Goal: Transaction & Acquisition: Book appointment/travel/reservation

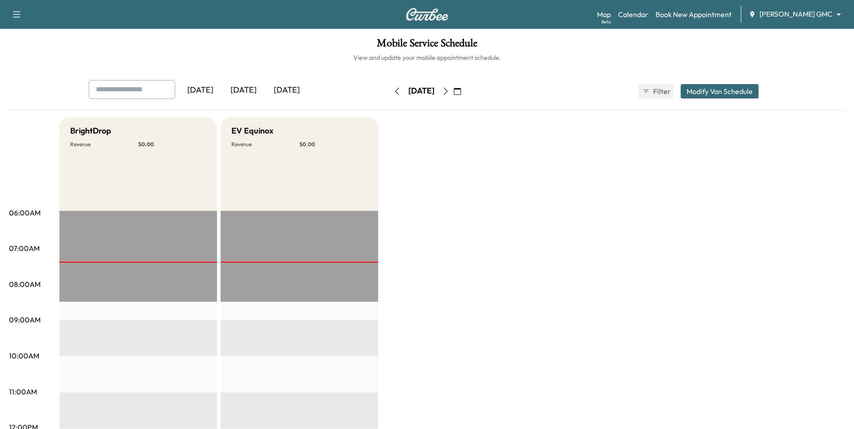
click at [461, 91] on icon "button" at bounding box center [457, 91] width 7 height 7
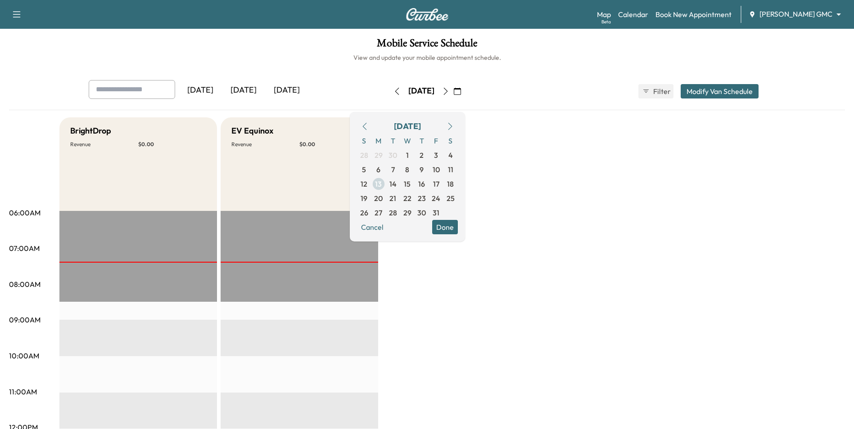
click at [382, 184] on span "13" at bounding box center [378, 184] width 7 height 11
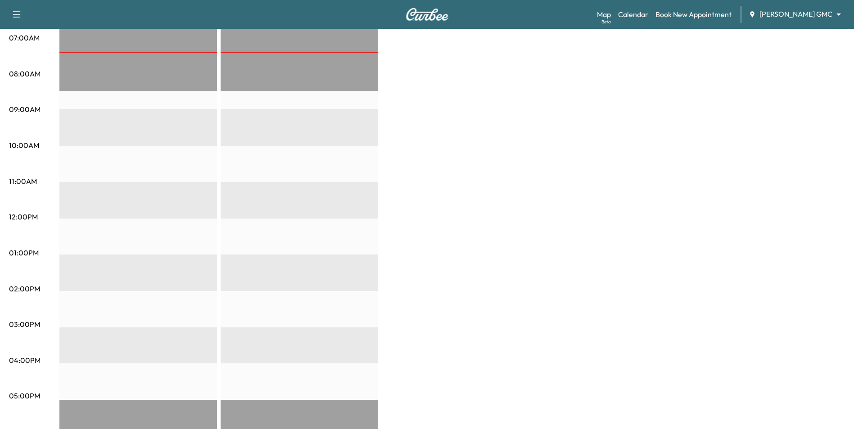
scroll to position [90, 0]
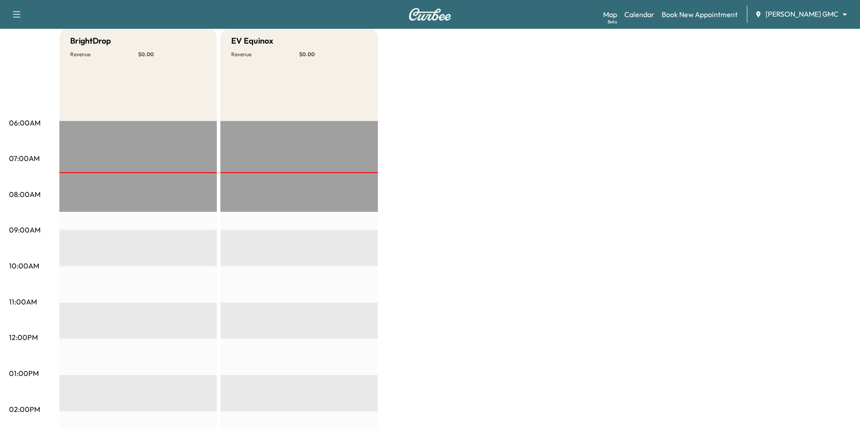
click at [809, 17] on body "Support Log Out Map Beta Calendar Book New Appointment [PERSON_NAME] GMC ******…" at bounding box center [430, 124] width 860 height 429
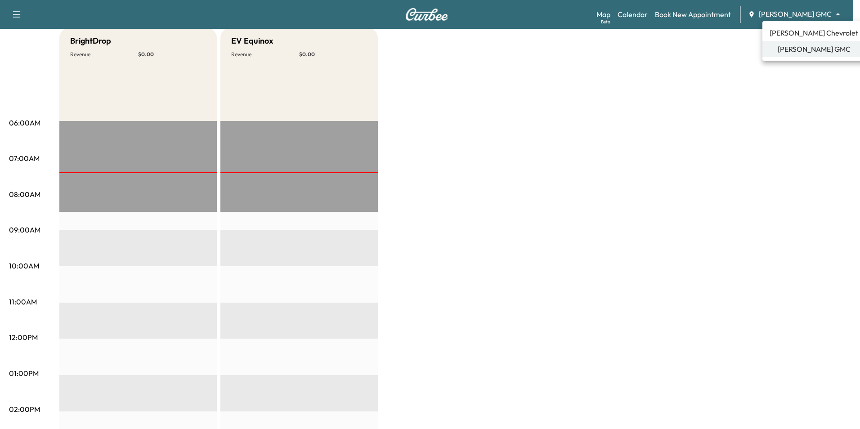
click at [792, 30] on span "[PERSON_NAME] Chevrolet" at bounding box center [814, 32] width 89 height 11
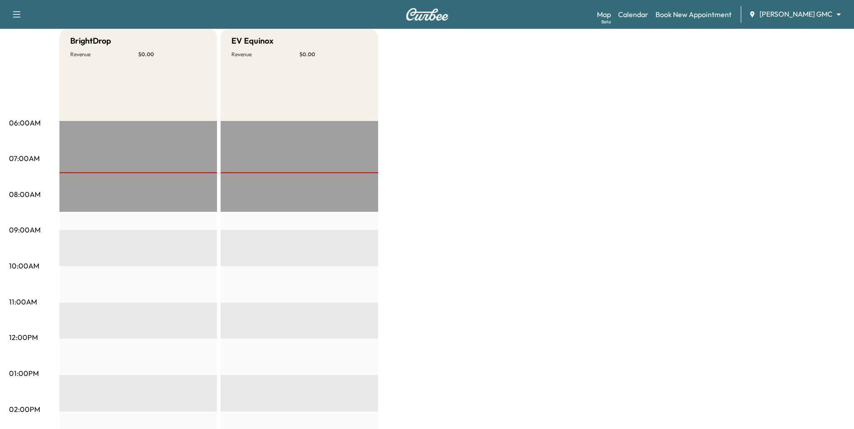
scroll to position [0, 0]
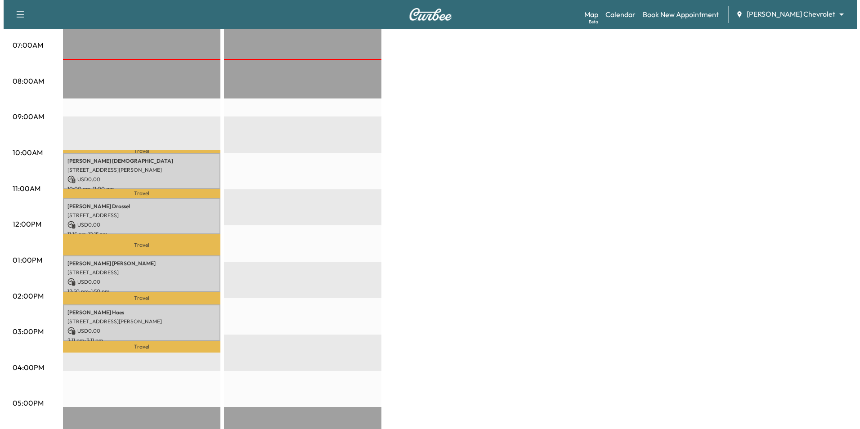
scroll to position [225, 0]
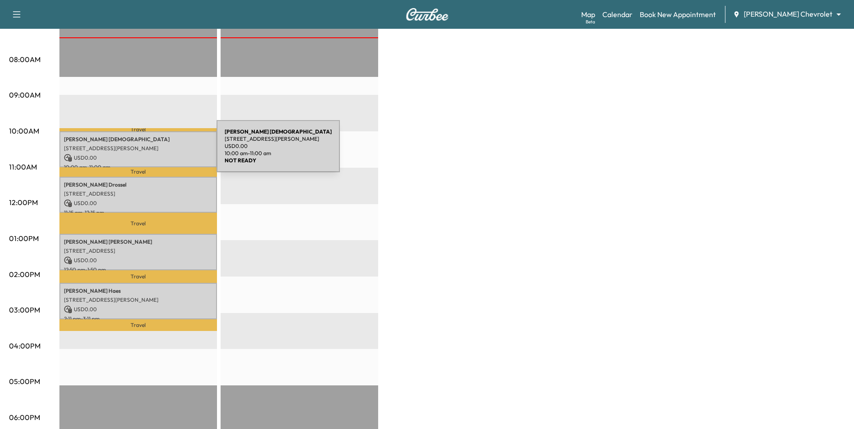
click at [149, 154] on p "USD 0.00" at bounding box center [138, 158] width 149 height 8
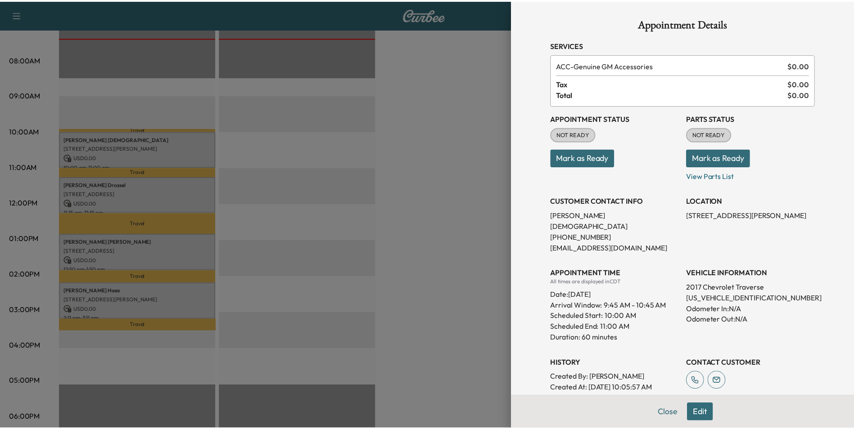
scroll to position [138, 0]
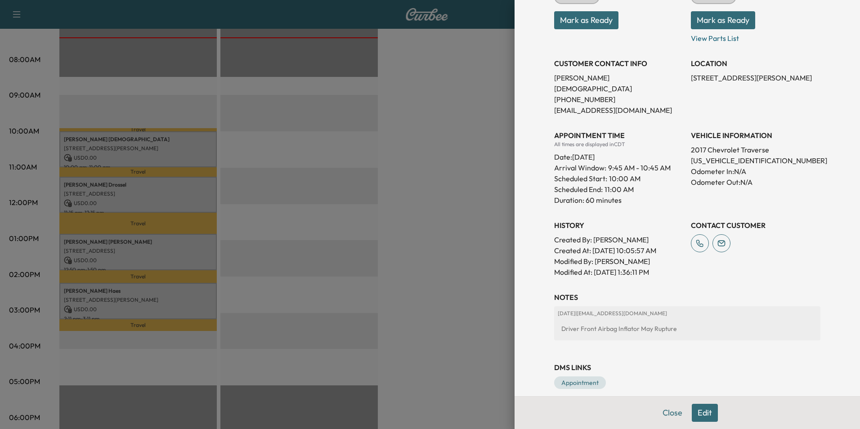
click at [462, 288] on div at bounding box center [430, 214] width 860 height 429
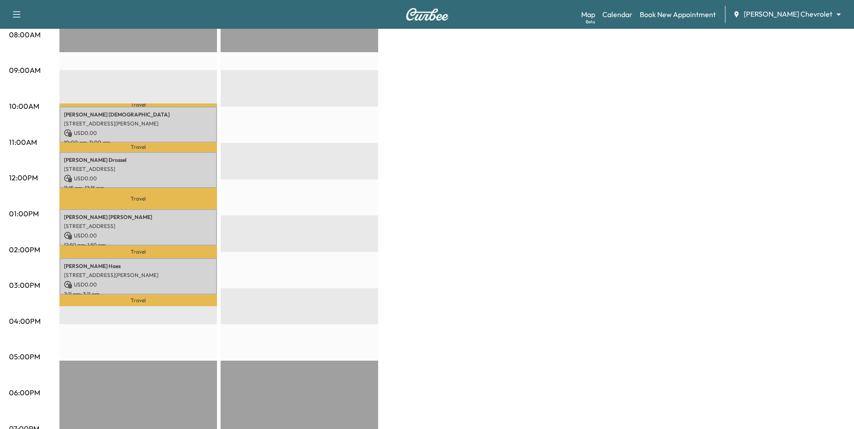
scroll to position [237, 0]
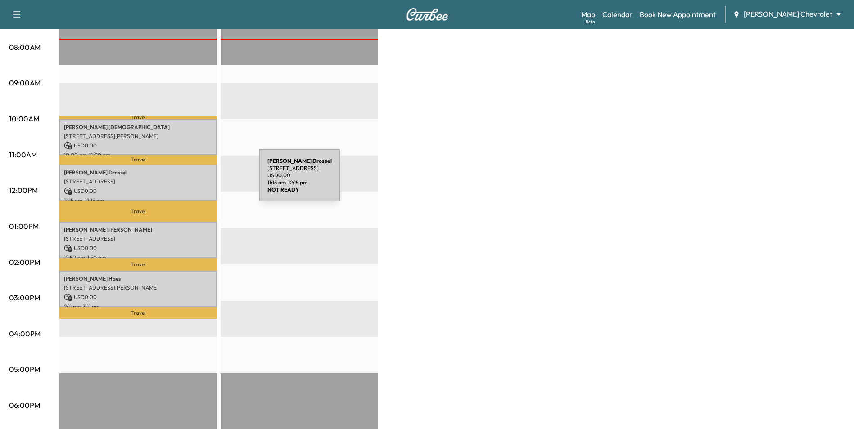
click at [192, 181] on p "[STREET_ADDRESS]" at bounding box center [138, 181] width 149 height 7
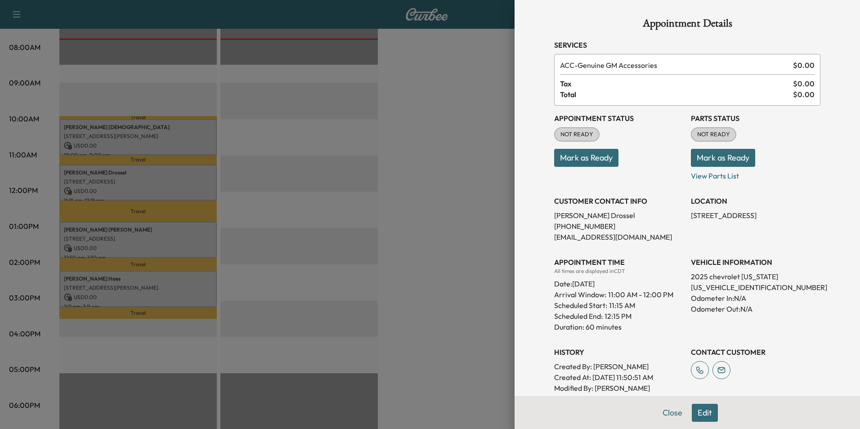
drag, startPoint x: 243, startPoint y: 193, endPoint x: 242, endPoint y: 185, distance: 8.2
click at [248, 193] on div at bounding box center [430, 214] width 860 height 429
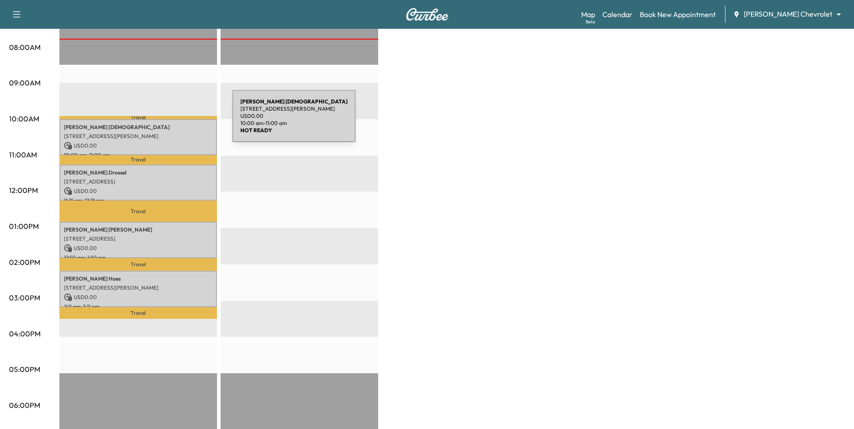
click at [167, 133] on p "[STREET_ADDRESS][PERSON_NAME]" at bounding box center [138, 136] width 149 height 7
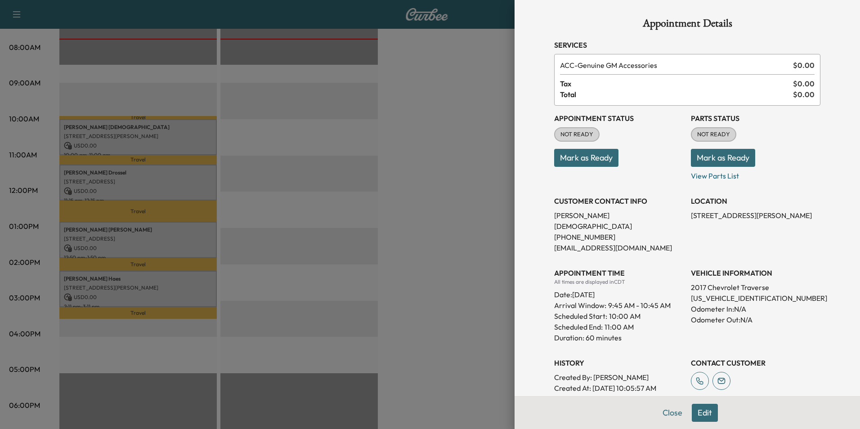
click at [379, 194] on div at bounding box center [430, 214] width 860 height 429
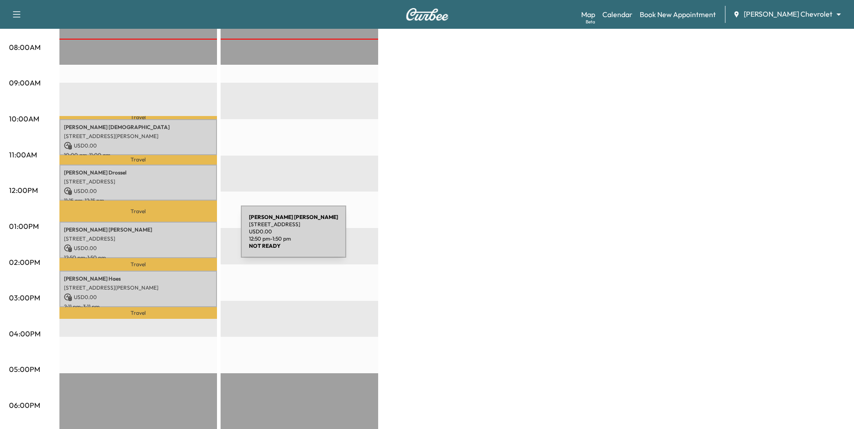
click at [171, 231] on div "[PERSON_NAME] [STREET_ADDRESS] USD 0.00 12:50 pm - 1:50 pm" at bounding box center [138, 240] width 158 height 36
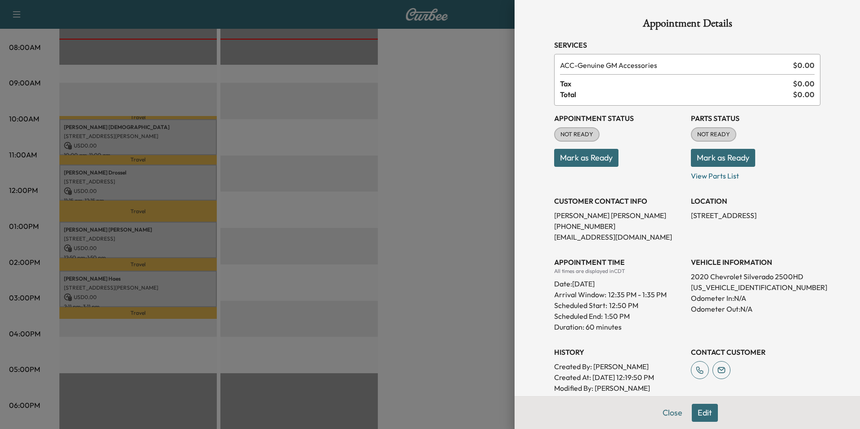
click at [178, 279] on div at bounding box center [430, 214] width 860 height 429
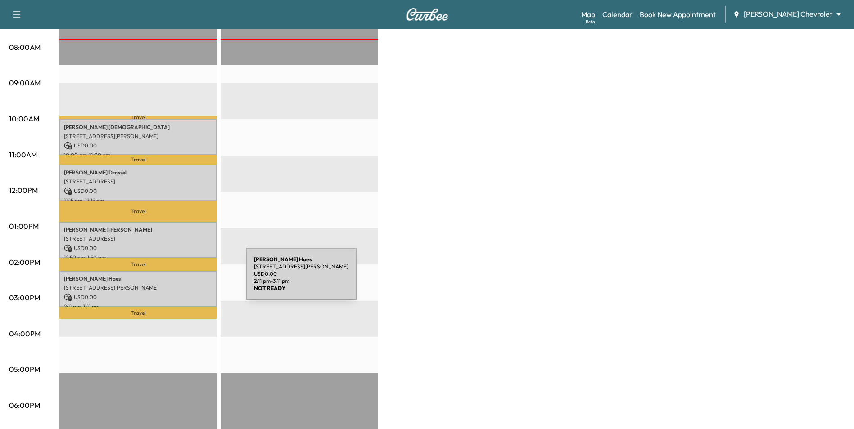
click at [178, 279] on div "[PERSON_NAME] [PERSON_NAME] [STREET_ADDRESS][PERSON_NAME] USD 0.00 2:11 pm - 3:…" at bounding box center [138, 289] width 158 height 36
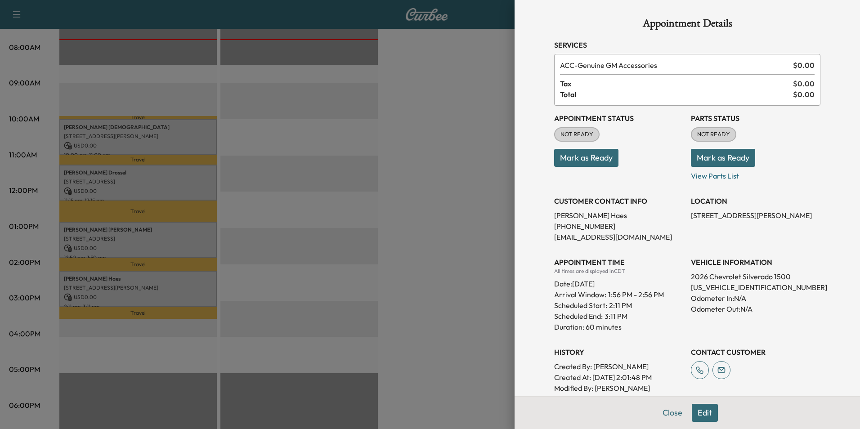
click at [228, 249] on div at bounding box center [430, 214] width 860 height 429
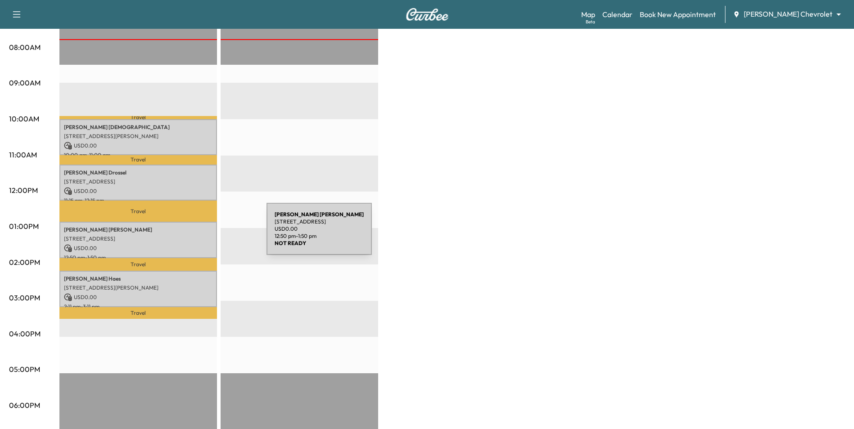
click at [199, 235] on p "[STREET_ADDRESS]" at bounding box center [138, 238] width 149 height 7
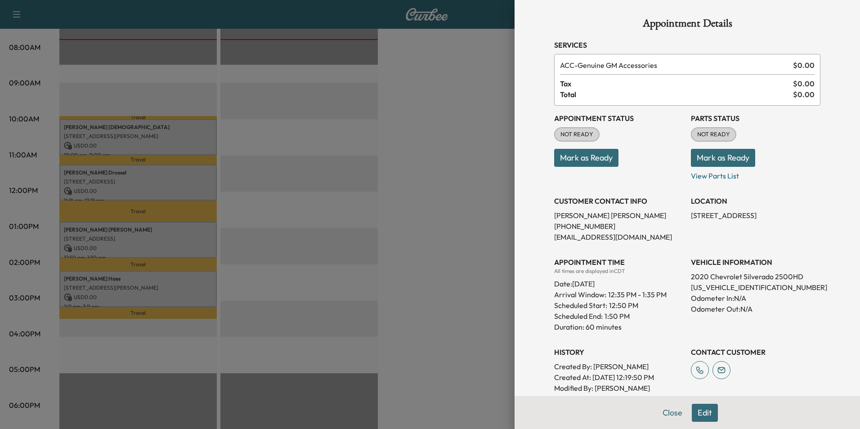
drag, startPoint x: 199, startPoint y: 234, endPoint x: 297, endPoint y: 254, distance: 99.6
click at [297, 254] on div at bounding box center [430, 214] width 860 height 429
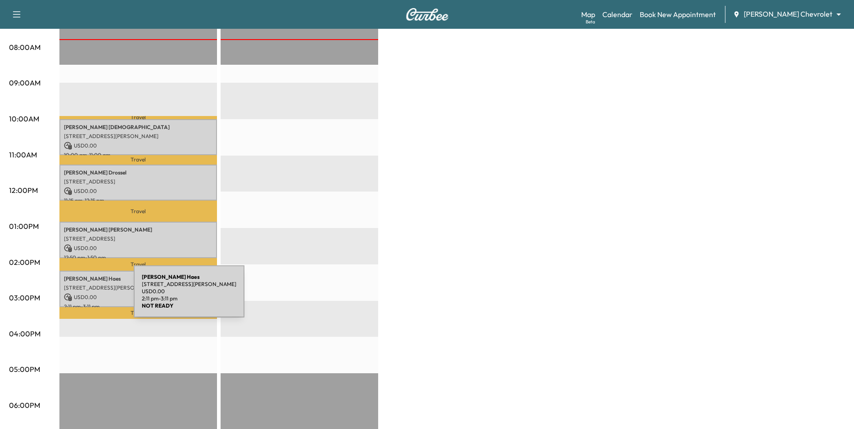
click at [65, 297] on icon at bounding box center [68, 297] width 8 height 8
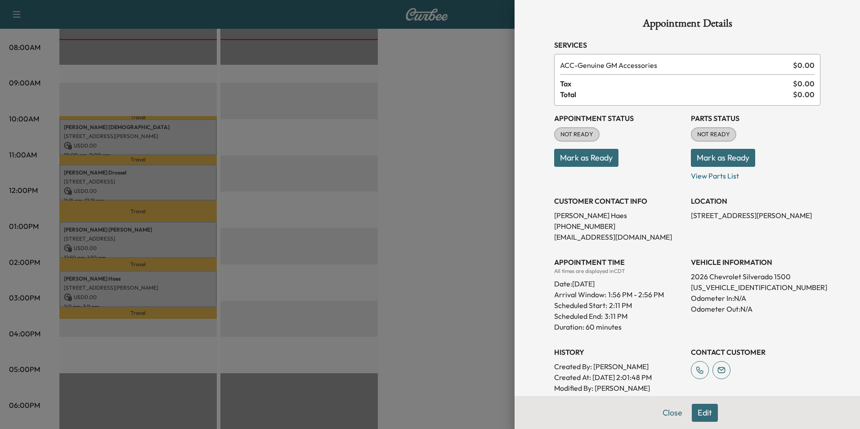
click at [432, 232] on div at bounding box center [430, 214] width 860 height 429
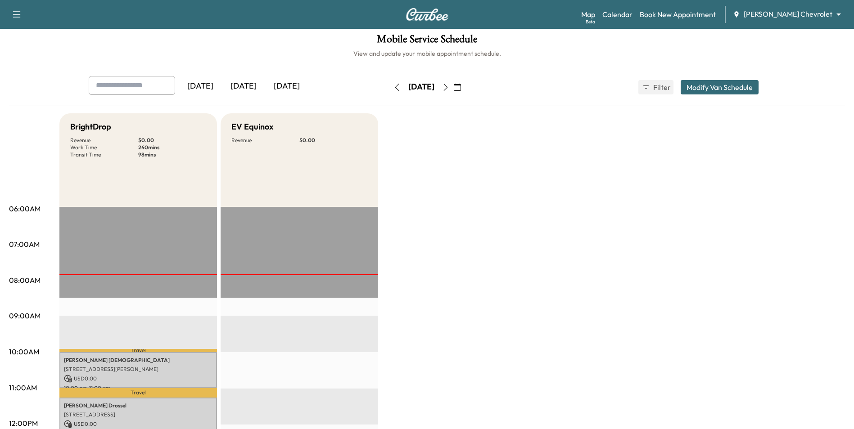
scroll to position [0, 0]
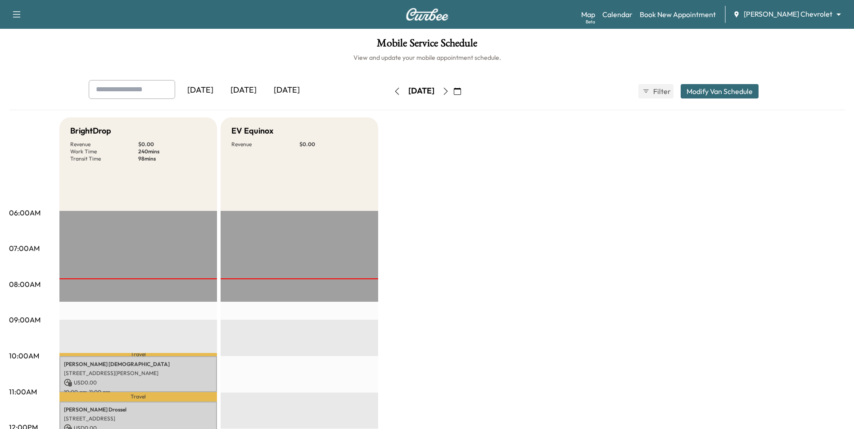
click at [449, 92] on icon "button" at bounding box center [445, 91] width 7 height 7
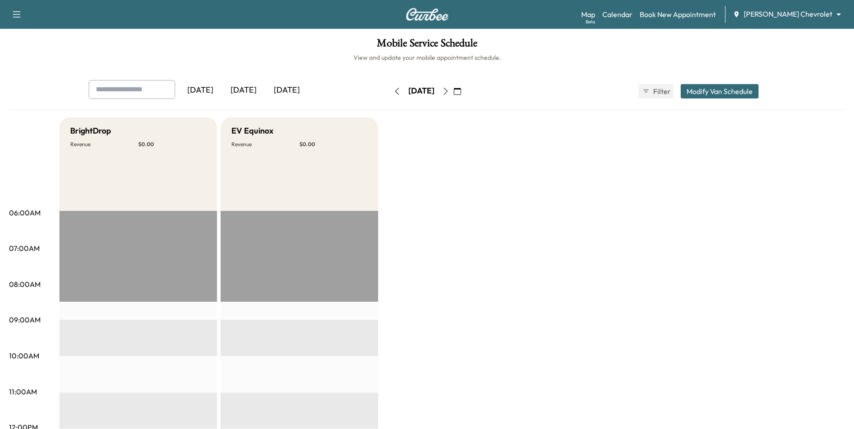
click at [453, 95] on button "button" at bounding box center [445, 91] width 15 height 14
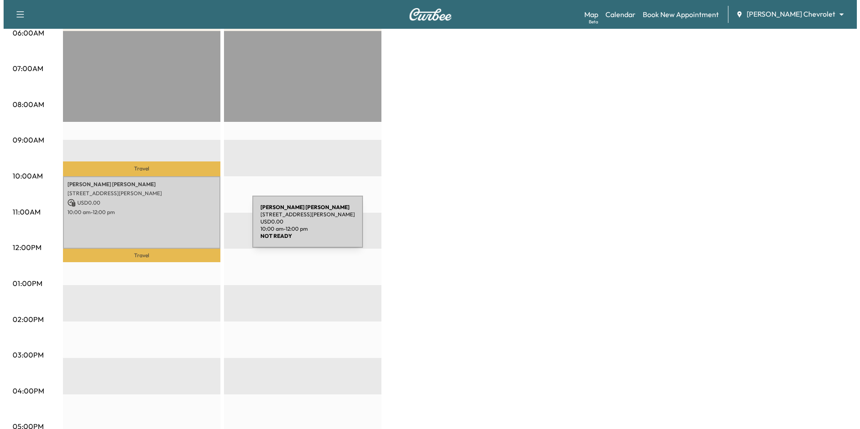
scroll to position [225, 0]
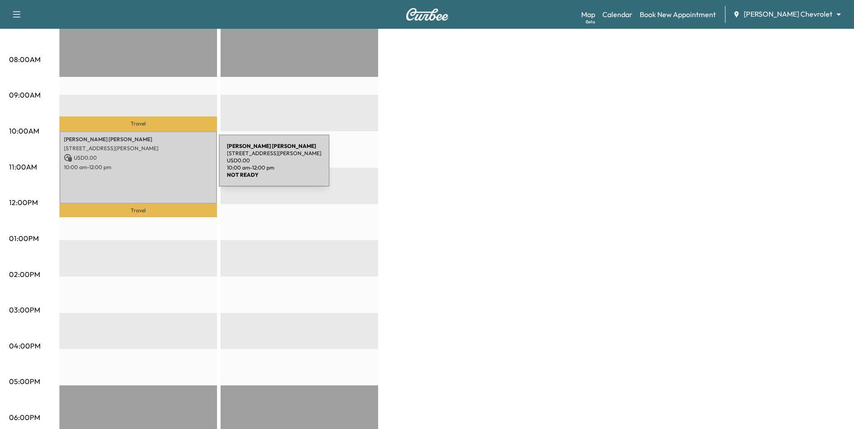
click at [151, 166] on p "10:00 am - 12:00 pm" at bounding box center [138, 167] width 149 height 7
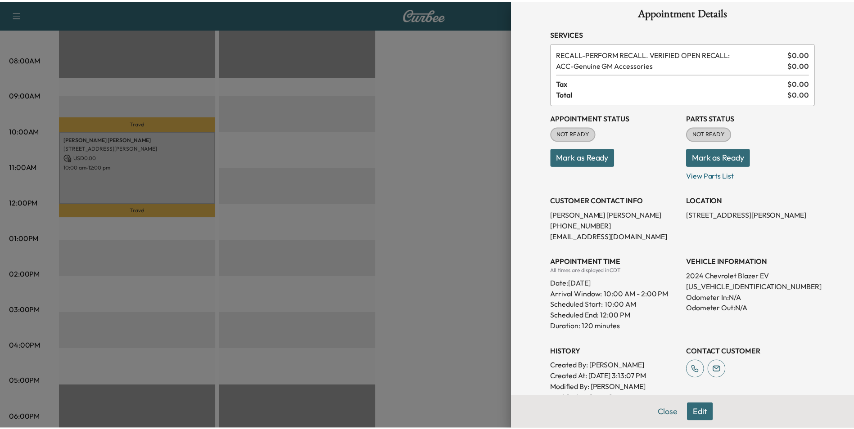
scroll to position [0, 0]
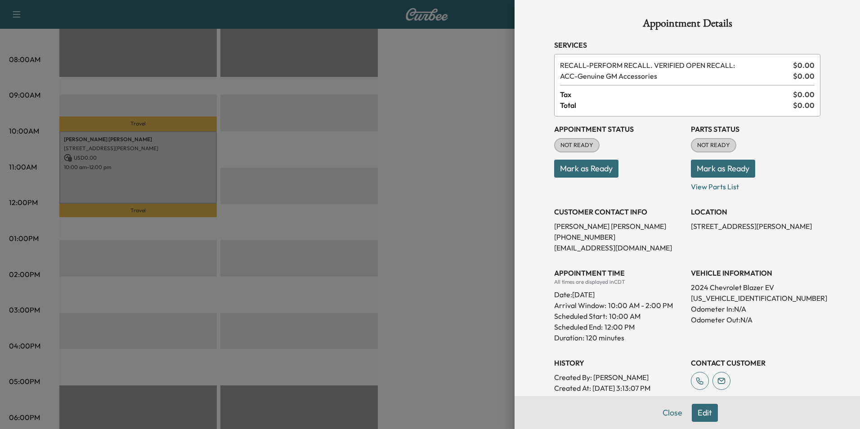
click at [459, 215] on div at bounding box center [430, 214] width 860 height 429
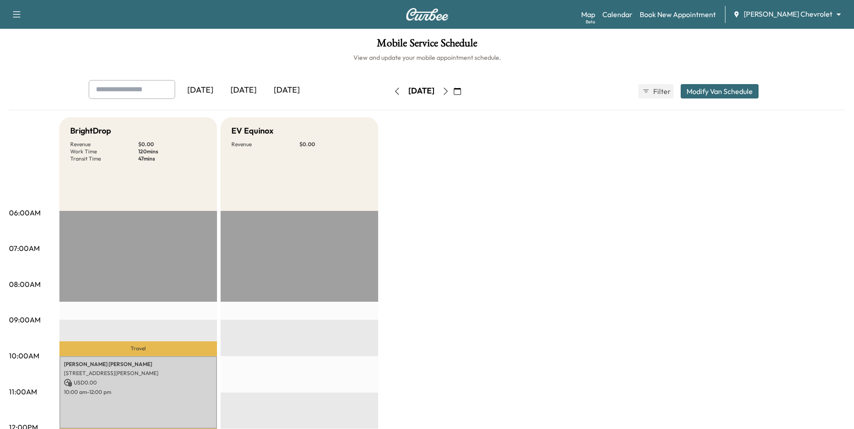
click at [393, 94] on icon "button" at bounding box center [396, 91] width 7 height 7
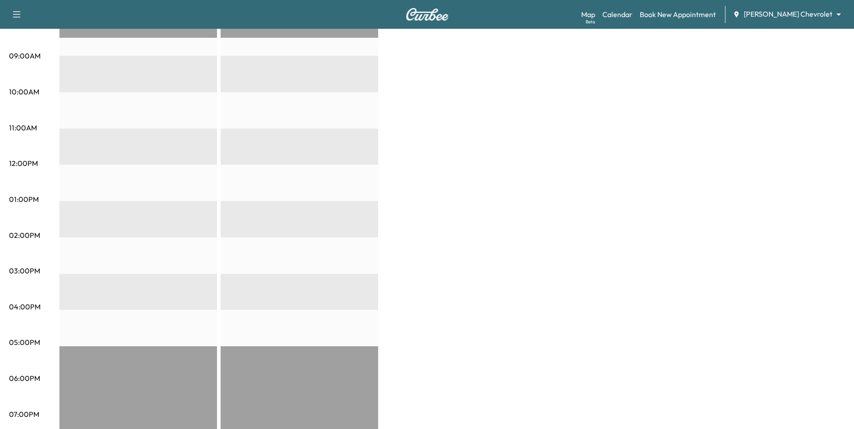
scroll to position [270, 0]
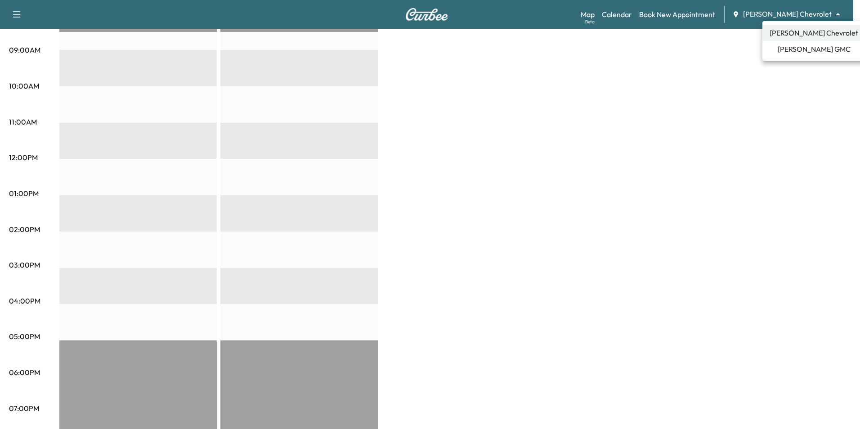
click at [801, 48] on span "[PERSON_NAME] GMC" at bounding box center [814, 49] width 73 height 11
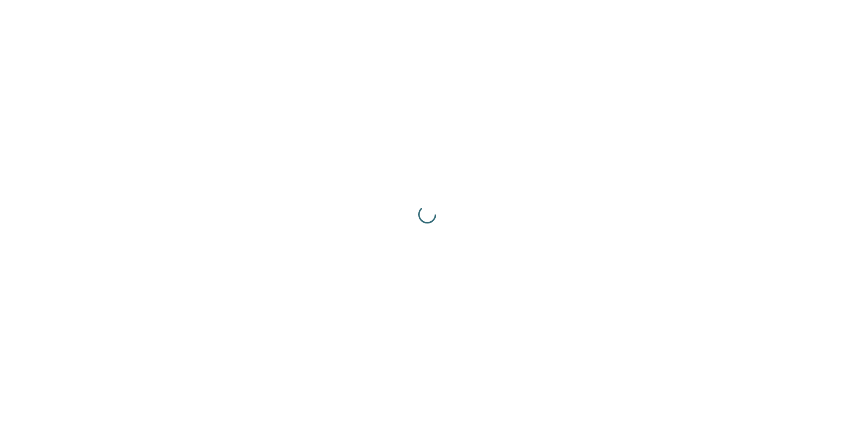
scroll to position [0, 0]
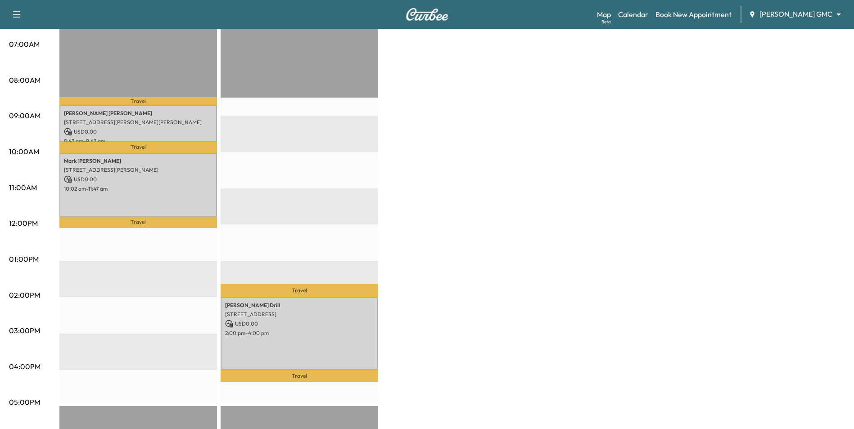
scroll to position [225, 0]
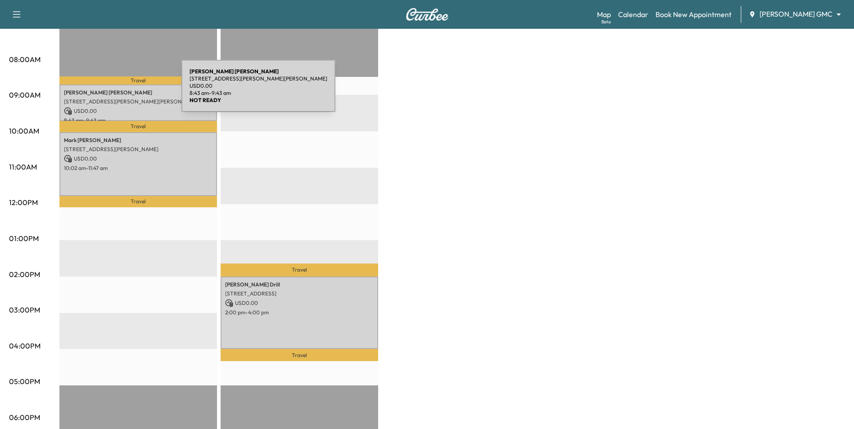
click at [114, 102] on p "[STREET_ADDRESS][PERSON_NAME][PERSON_NAME]" at bounding box center [138, 101] width 149 height 7
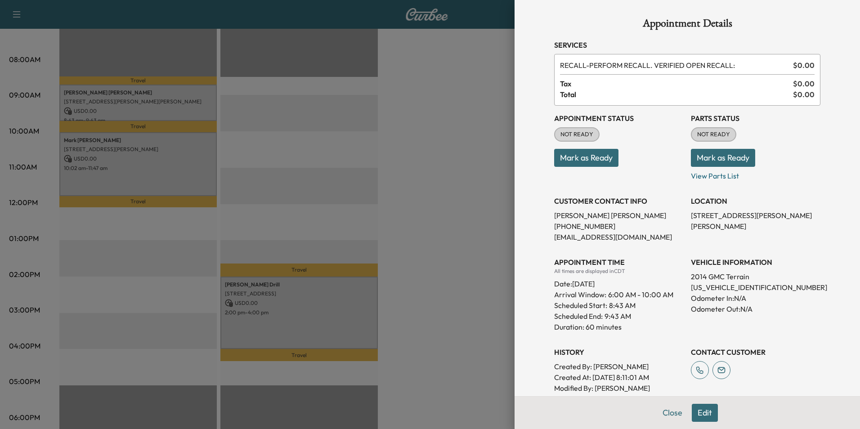
click at [332, 237] on div at bounding box center [430, 214] width 860 height 429
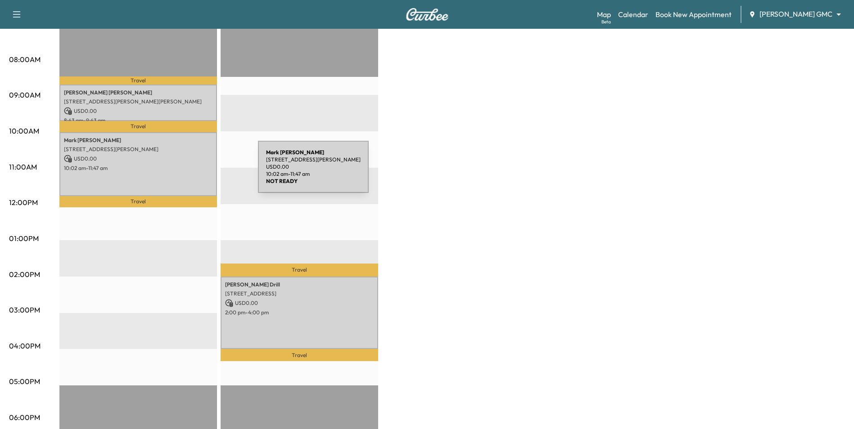
click at [190, 172] on div "[PERSON_NAME] [STREET_ADDRESS][PERSON_NAME] USD 0.00 10:02 am - 11:47 am" at bounding box center [138, 163] width 158 height 63
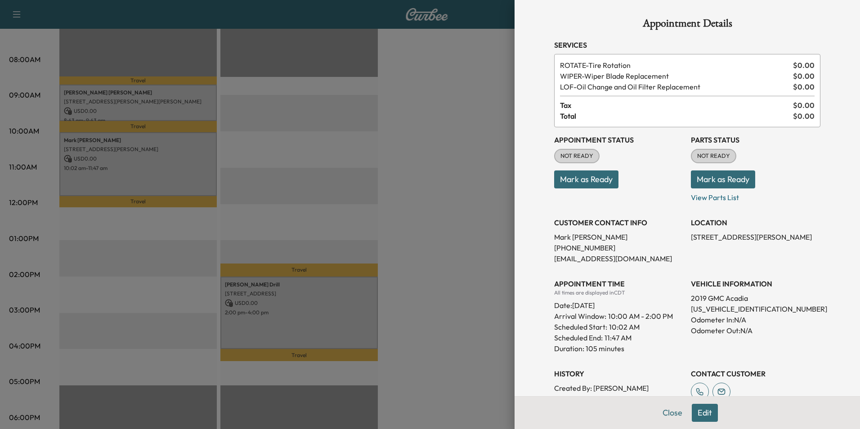
click at [298, 175] on div at bounding box center [430, 214] width 860 height 429
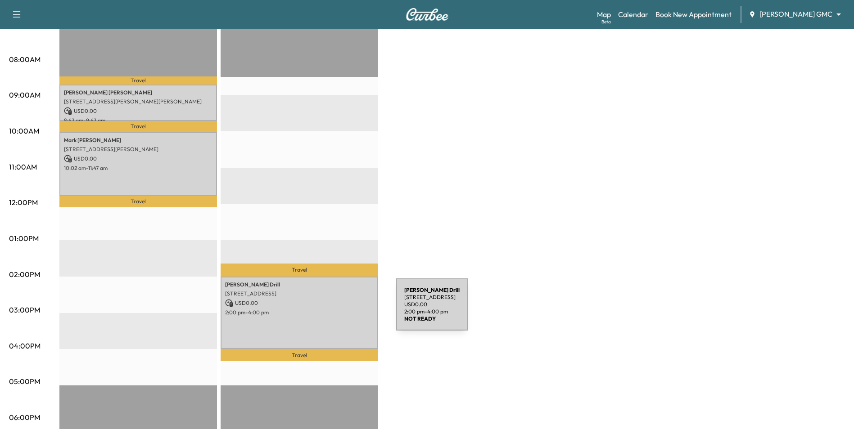
click at [329, 310] on p "2:00 pm - 4:00 pm" at bounding box center [299, 312] width 149 height 7
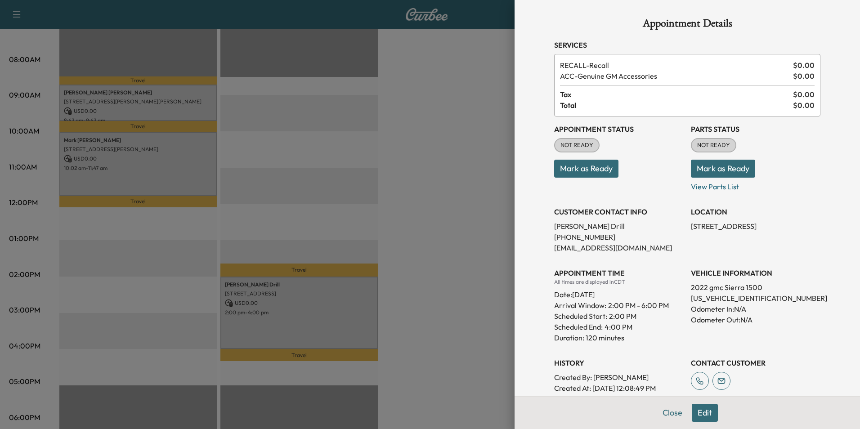
click at [410, 327] on div at bounding box center [430, 214] width 860 height 429
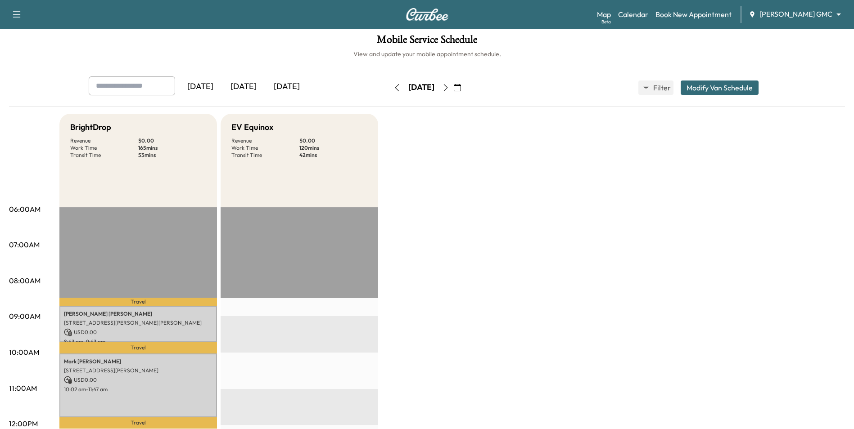
scroll to position [0, 0]
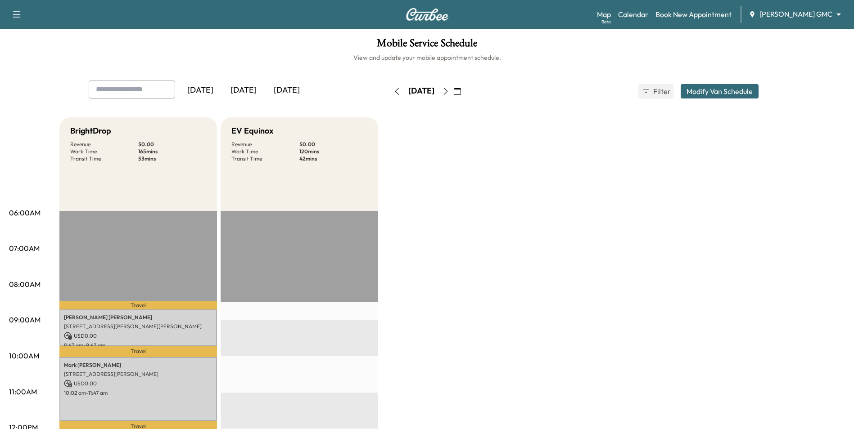
click at [449, 91] on icon "button" at bounding box center [445, 91] width 7 height 7
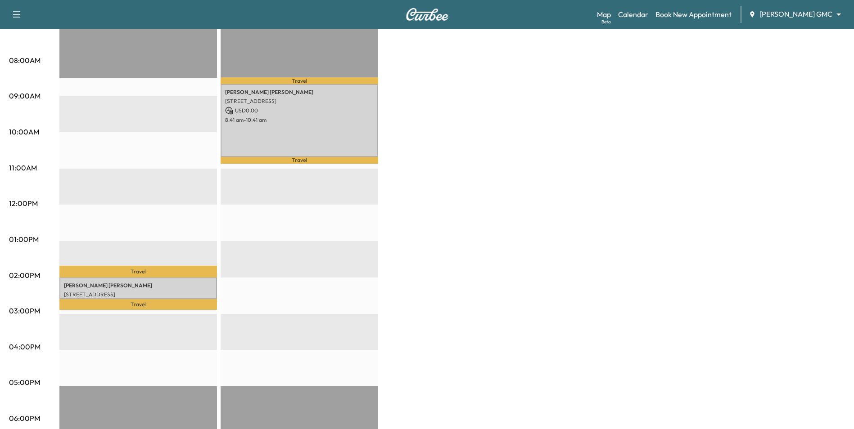
scroll to position [225, 0]
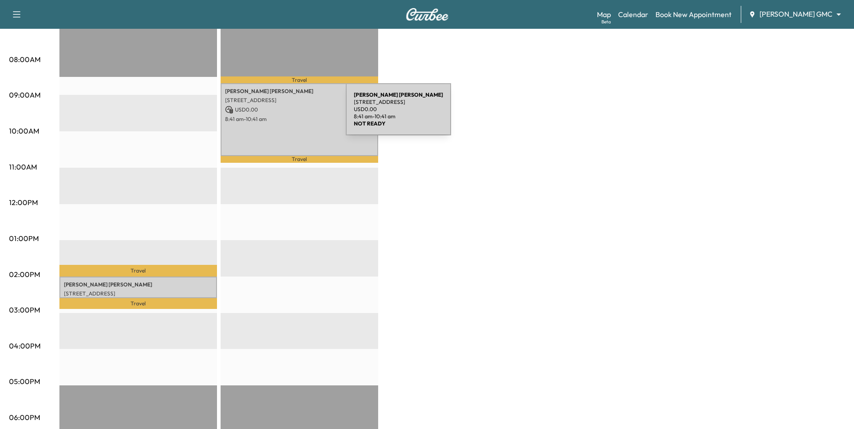
click at [278, 116] on p "8:41 am - 10:41 am" at bounding box center [299, 119] width 149 height 7
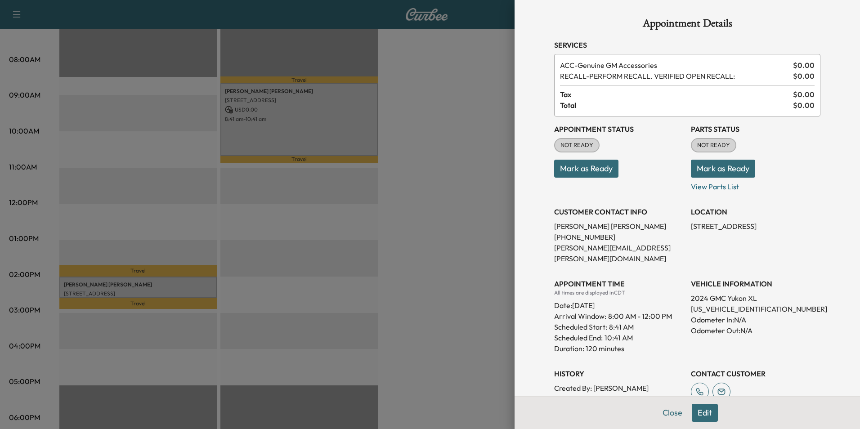
click at [458, 298] on div at bounding box center [430, 214] width 860 height 429
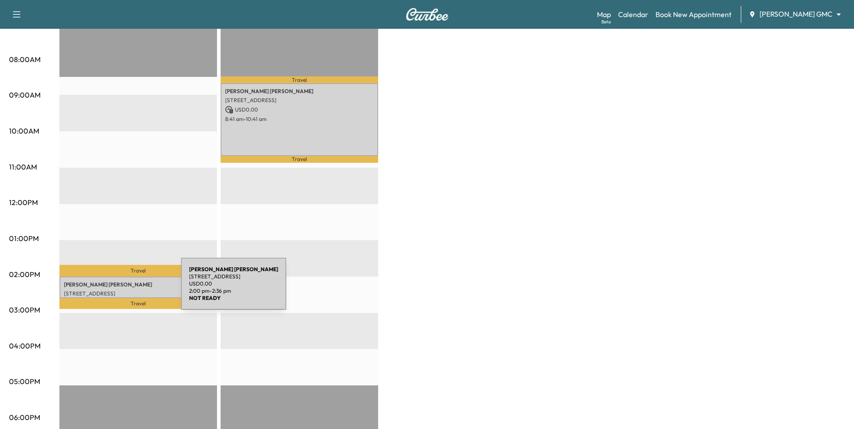
click at [113, 290] on p "[STREET_ADDRESS]" at bounding box center [138, 293] width 149 height 7
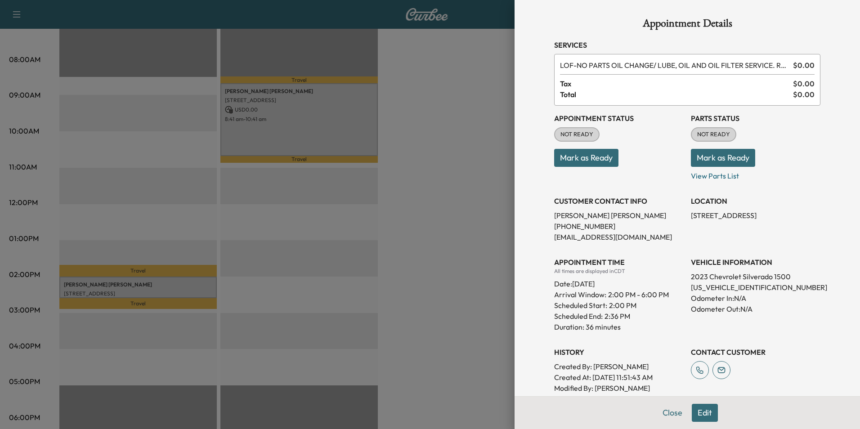
click at [466, 281] on div at bounding box center [430, 214] width 860 height 429
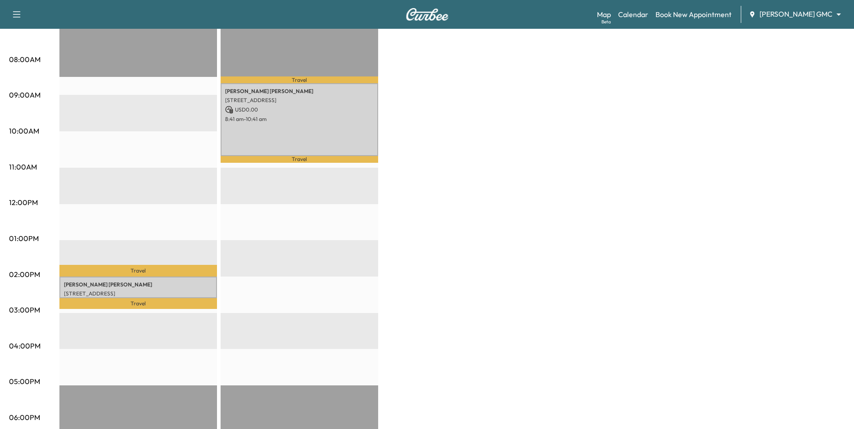
click at [794, 9] on div "Map Beta Calendar Book New Appointment [PERSON_NAME] GMC ******** ​" at bounding box center [722, 14] width 250 height 17
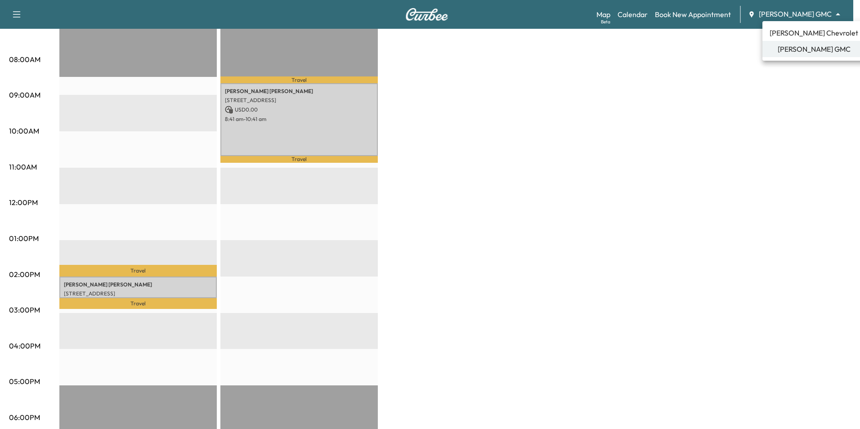
click at [788, 35] on span "[PERSON_NAME] Chevrolet" at bounding box center [814, 32] width 89 height 11
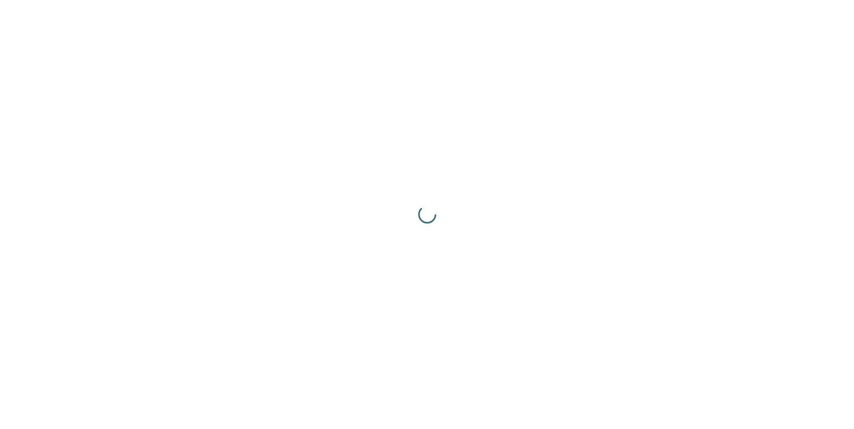
scroll to position [0, 0]
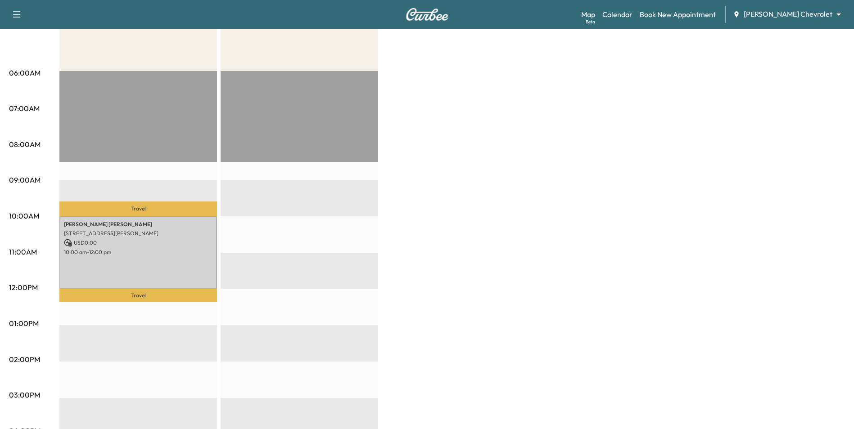
scroll to position [180, 0]
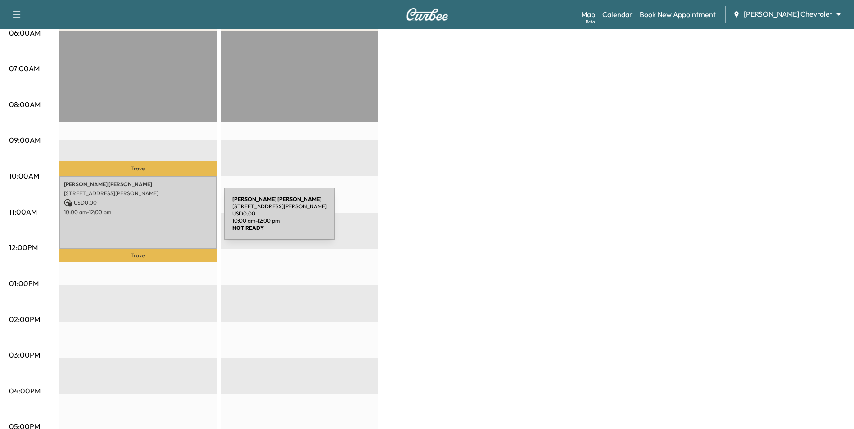
click at [158, 217] on div "[PERSON_NAME] [STREET_ADDRESS][PERSON_NAME] USD 0.00 10:00 am - 12:00 pm" at bounding box center [138, 212] width 158 height 73
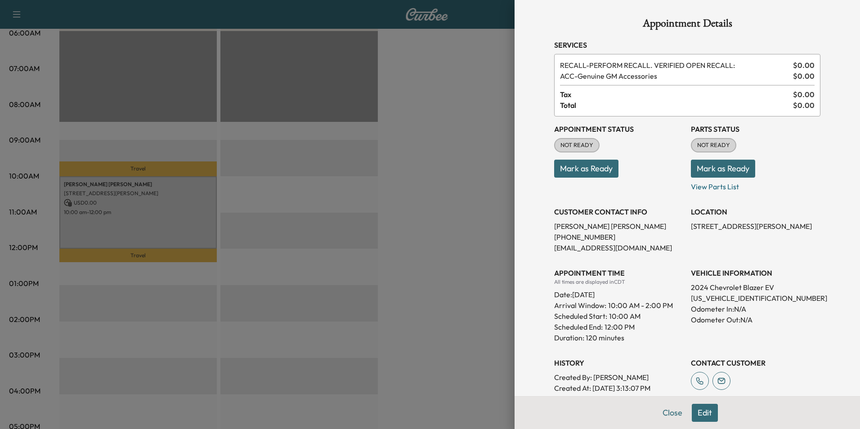
click at [472, 288] on div at bounding box center [430, 214] width 860 height 429
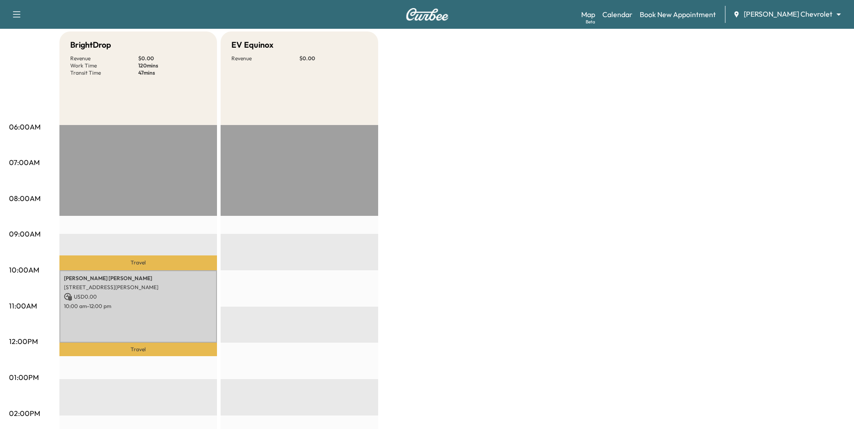
scroll to position [0, 0]
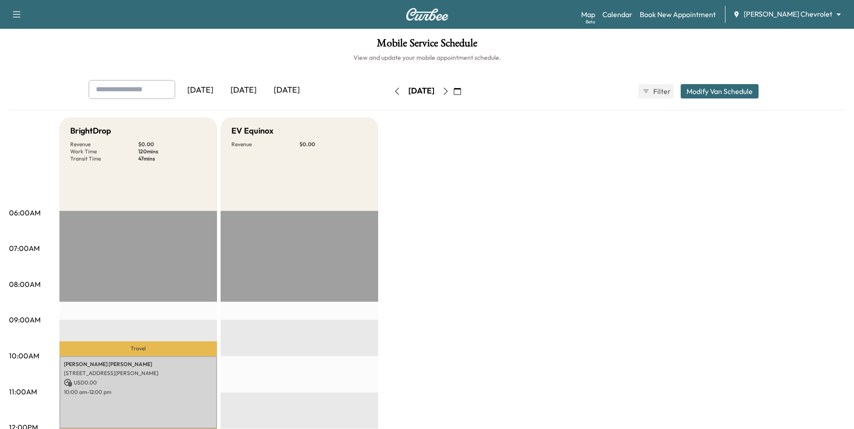
click at [449, 90] on icon "button" at bounding box center [445, 91] width 7 height 7
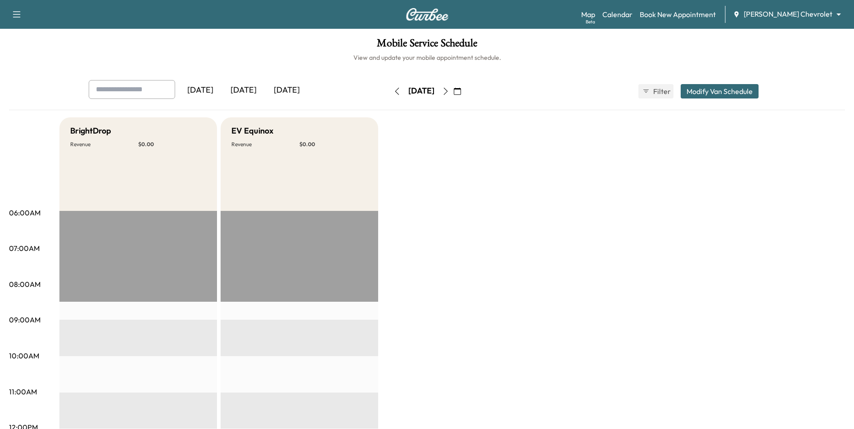
click at [804, 14] on body "Support Log Out Map Beta Calendar Book New Appointment [PERSON_NAME] Chevrolet …" at bounding box center [427, 214] width 854 height 429
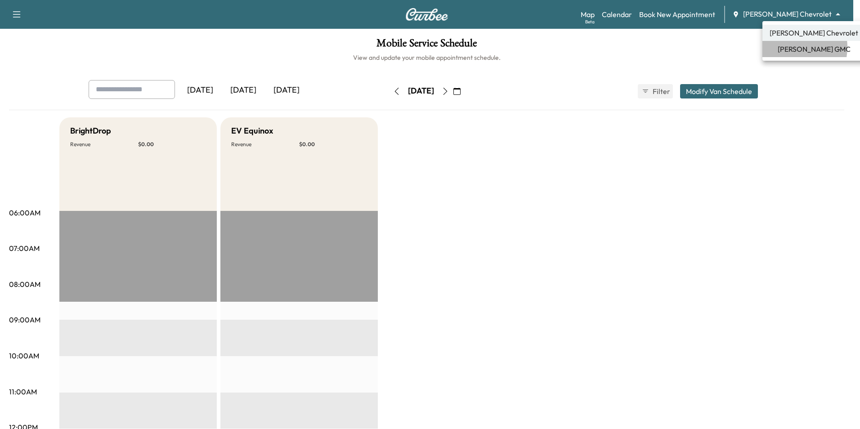
click at [788, 47] on span "[PERSON_NAME] GMC" at bounding box center [814, 49] width 73 height 11
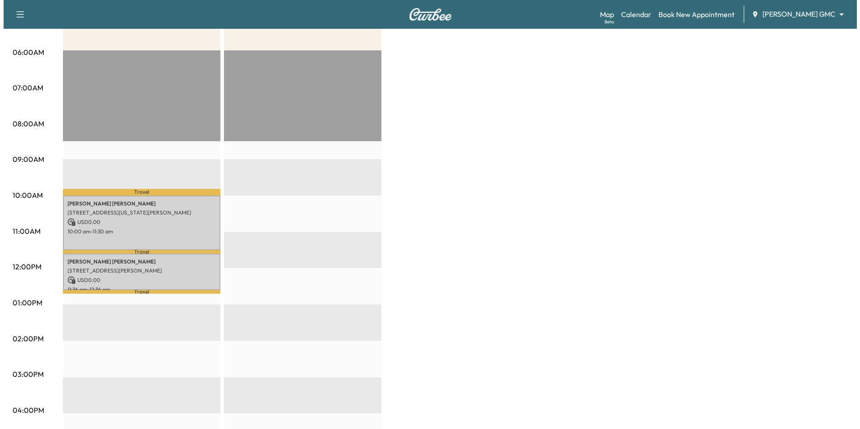
scroll to position [180, 0]
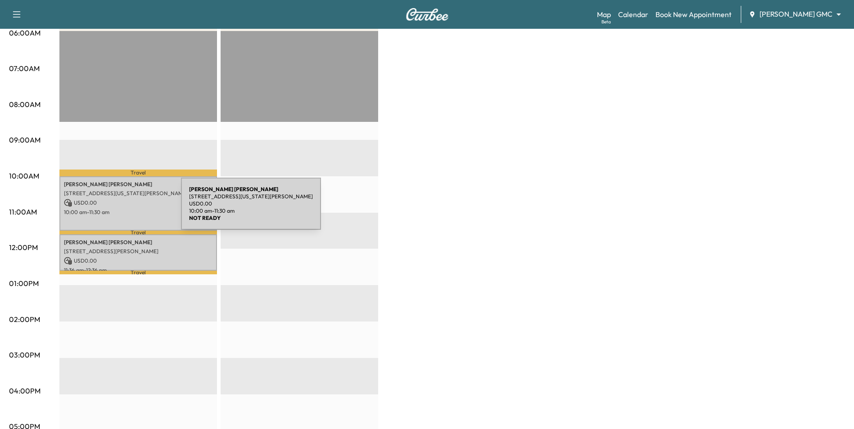
click at [116, 204] on p "USD 0.00" at bounding box center [138, 203] width 149 height 8
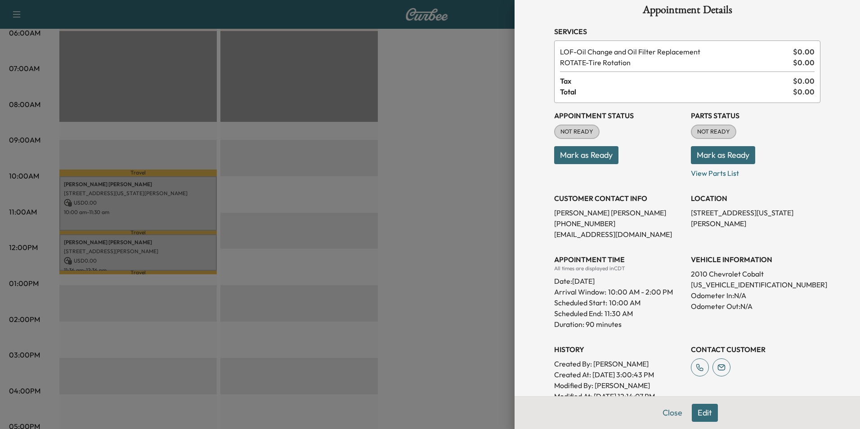
scroll to position [0, 0]
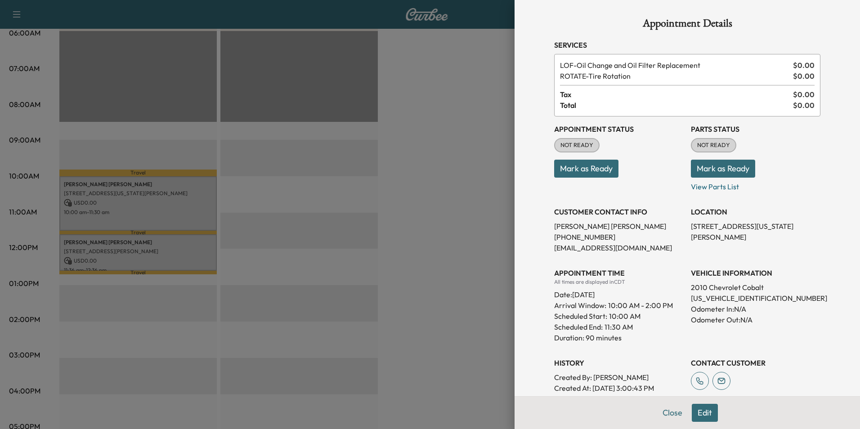
click at [456, 169] on div at bounding box center [430, 214] width 860 height 429
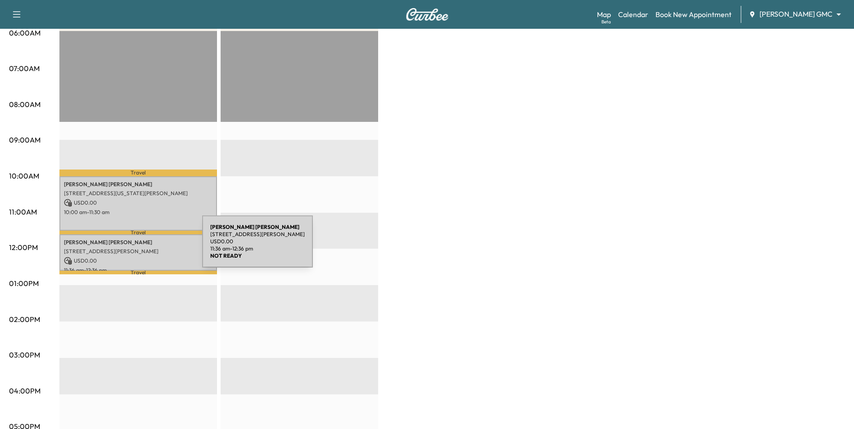
click at [135, 250] on p "[STREET_ADDRESS][PERSON_NAME]" at bounding box center [138, 251] width 149 height 7
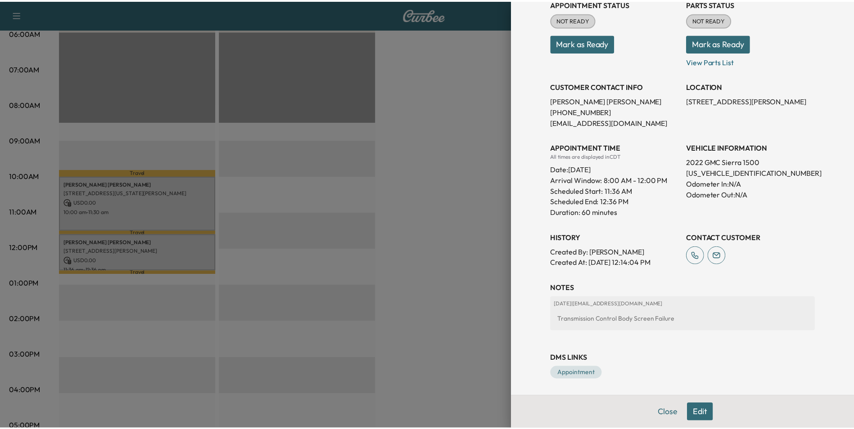
scroll to position [116, 0]
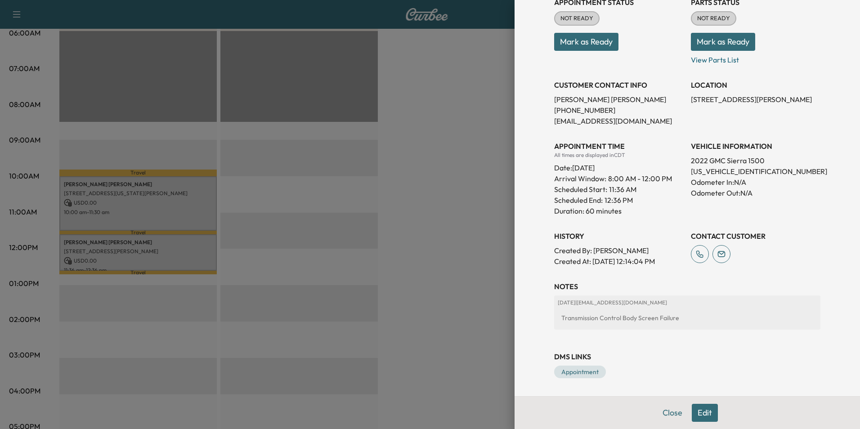
click at [430, 281] on div at bounding box center [430, 214] width 860 height 429
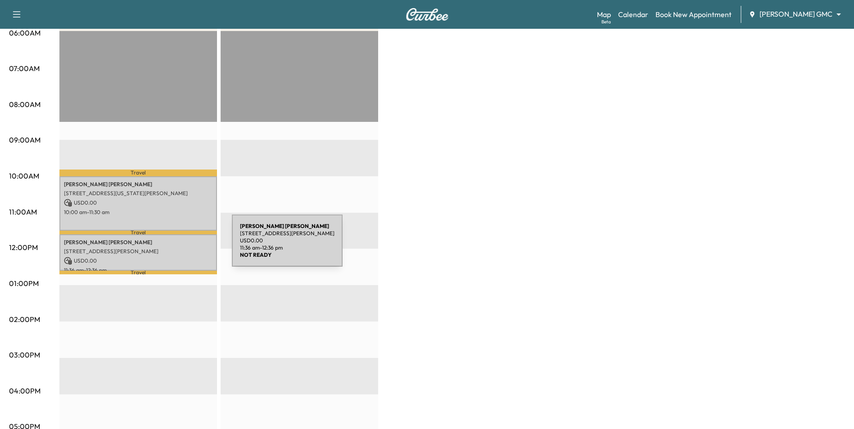
click at [164, 248] on p "[STREET_ADDRESS][PERSON_NAME]" at bounding box center [138, 251] width 149 height 7
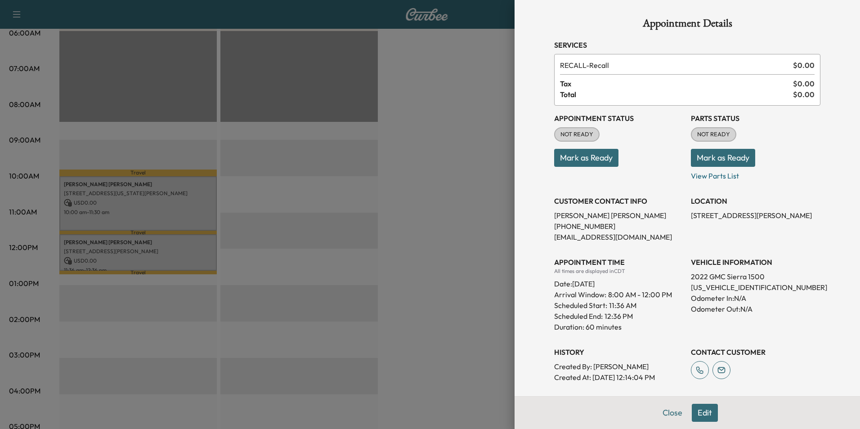
click at [464, 263] on div at bounding box center [430, 214] width 860 height 429
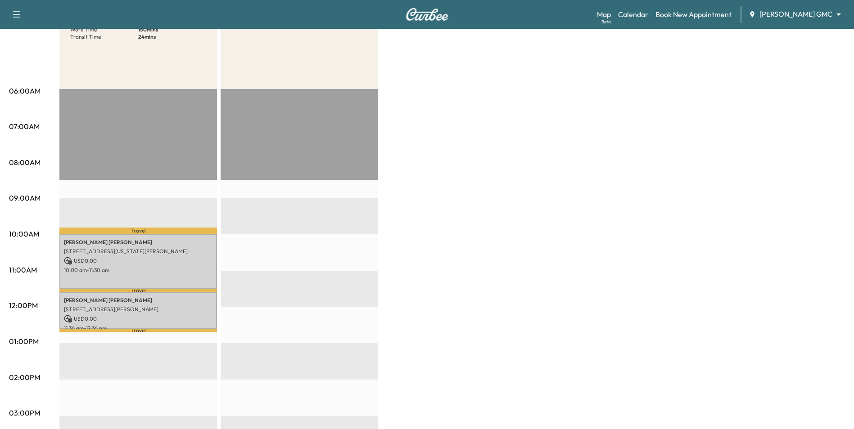
scroll to position [0, 0]
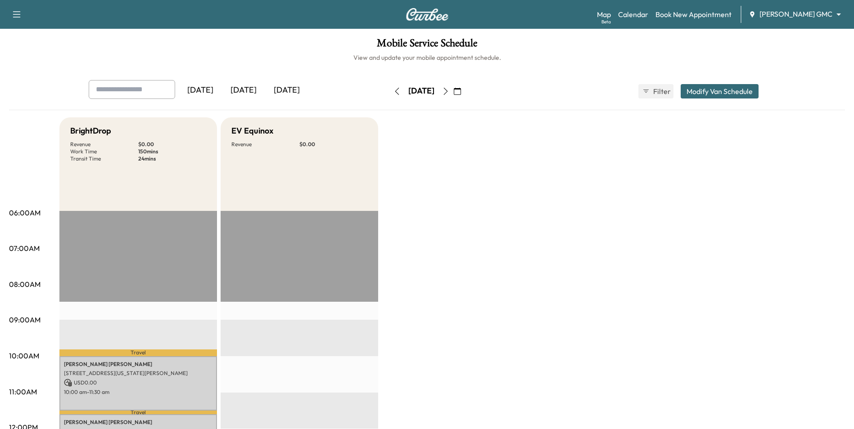
click at [449, 95] on icon "button" at bounding box center [445, 91] width 7 height 7
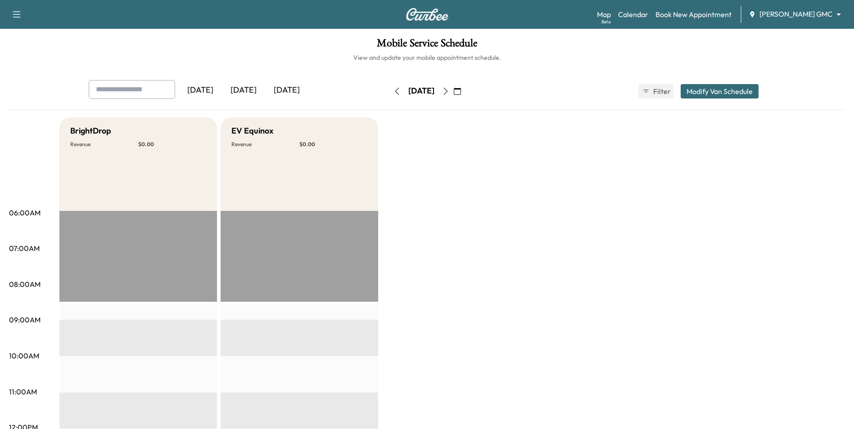
click at [453, 97] on button "button" at bounding box center [445, 91] width 15 height 14
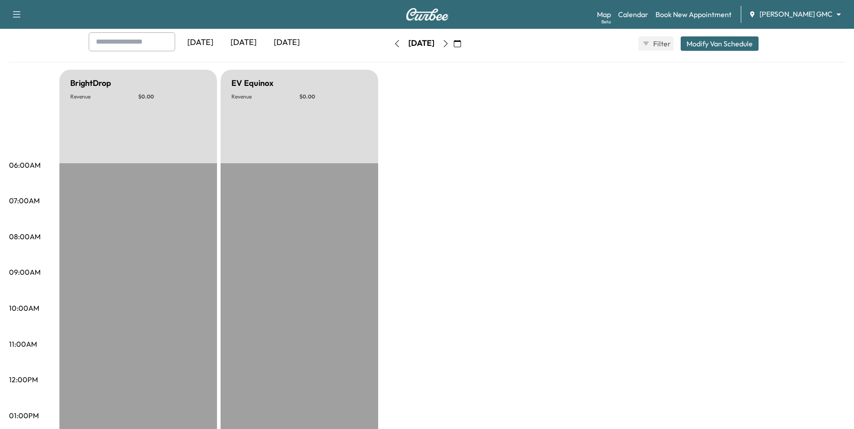
scroll to position [45, 0]
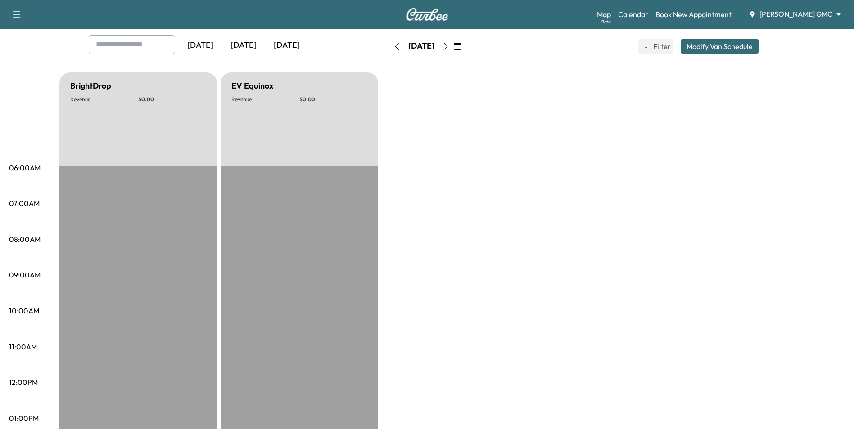
click at [453, 51] on button "button" at bounding box center [445, 46] width 15 height 14
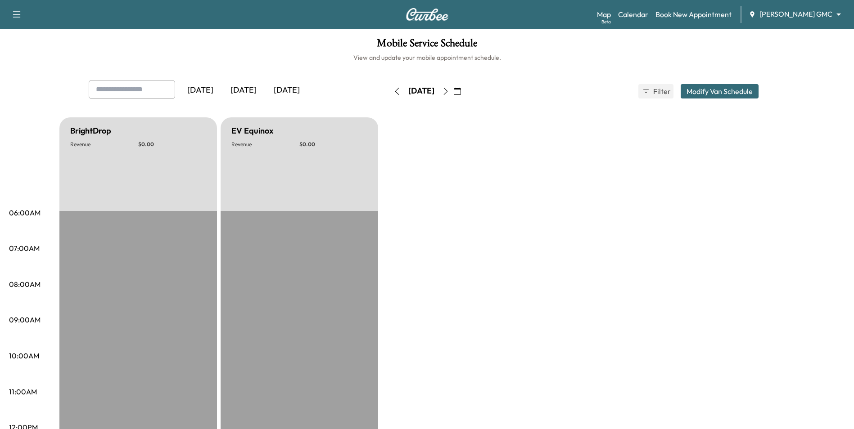
click at [453, 97] on button "button" at bounding box center [445, 91] width 15 height 14
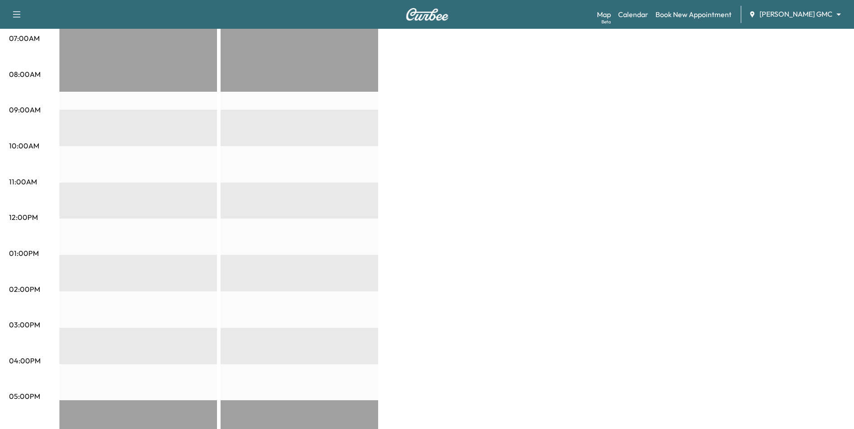
scroll to position [225, 0]
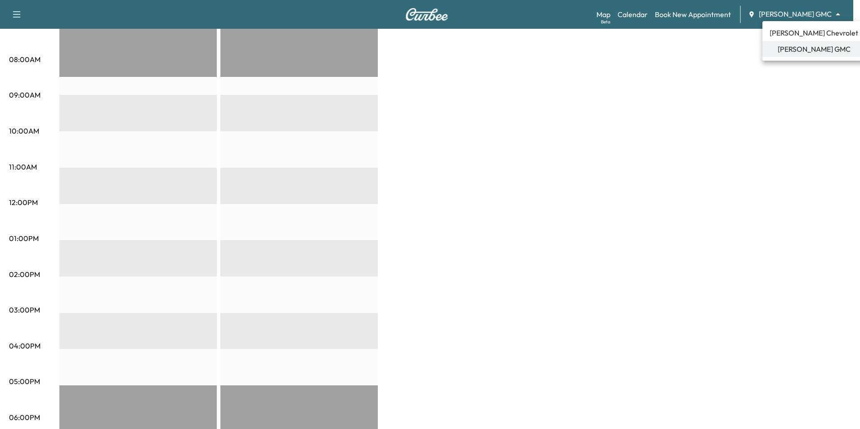
click at [793, 24] on ul "[PERSON_NAME] Chevrolet [PERSON_NAME] GMC" at bounding box center [814, 41] width 103 height 40
click at [792, 32] on span "[PERSON_NAME] Chevrolet" at bounding box center [814, 32] width 89 height 11
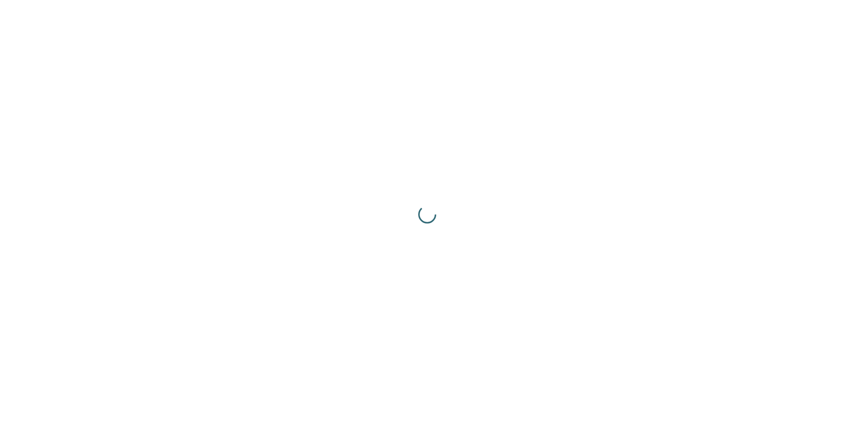
scroll to position [0, 0]
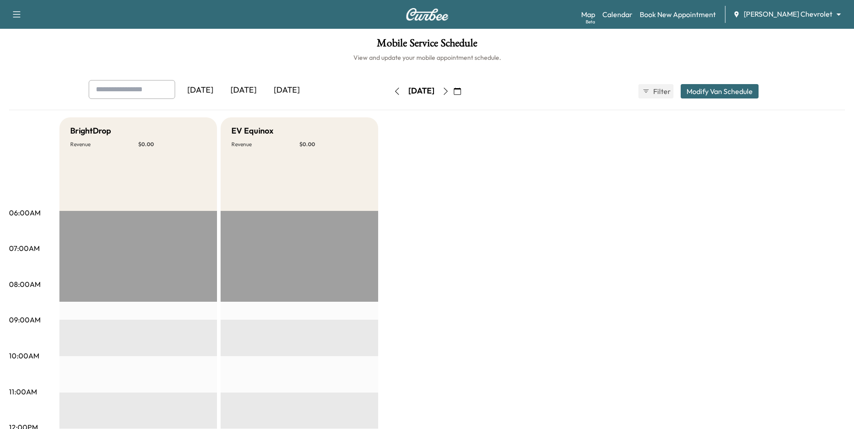
click at [449, 91] on icon "button" at bounding box center [445, 91] width 7 height 7
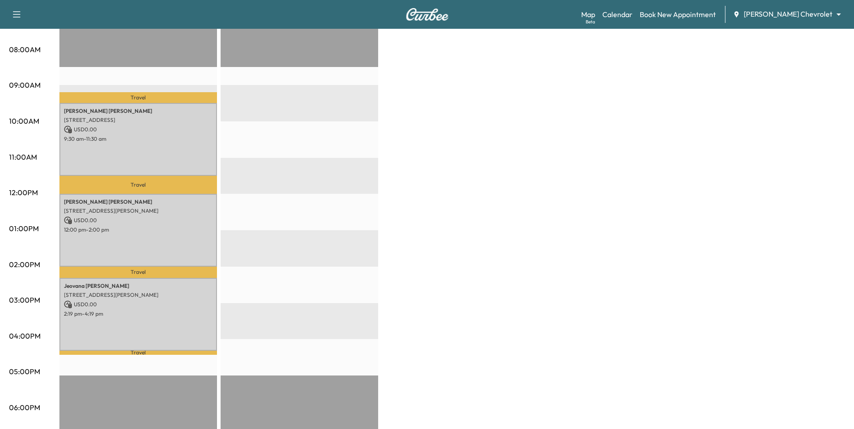
scroll to position [225, 0]
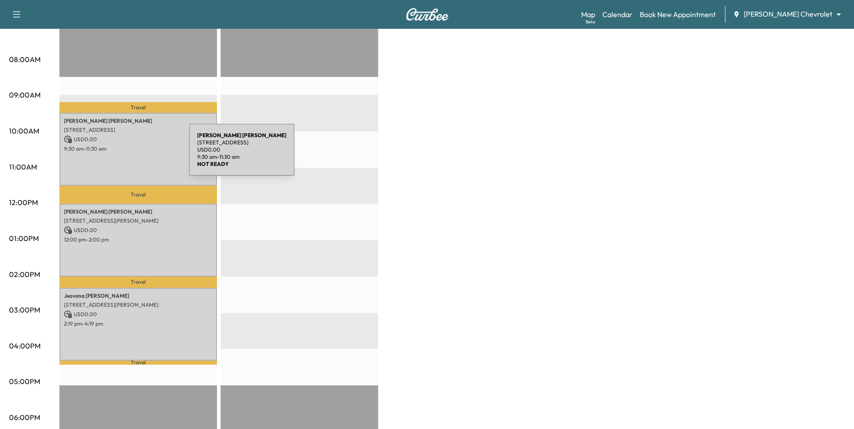
click at [122, 155] on div "[PERSON_NAME] [STREET_ADDRESS] USD 0.00 9:30 am - 11:30 am" at bounding box center [138, 149] width 158 height 73
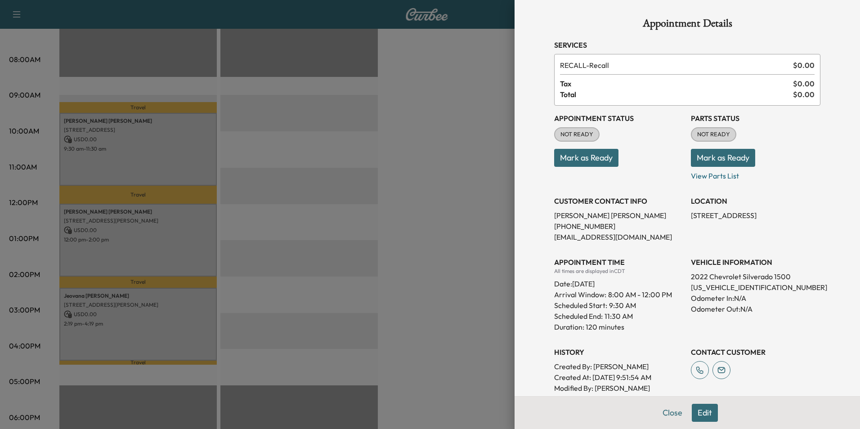
drag, startPoint x: 410, startPoint y: 303, endPoint x: 396, endPoint y: 302, distance: 14.5
click at [410, 303] on div at bounding box center [430, 214] width 860 height 429
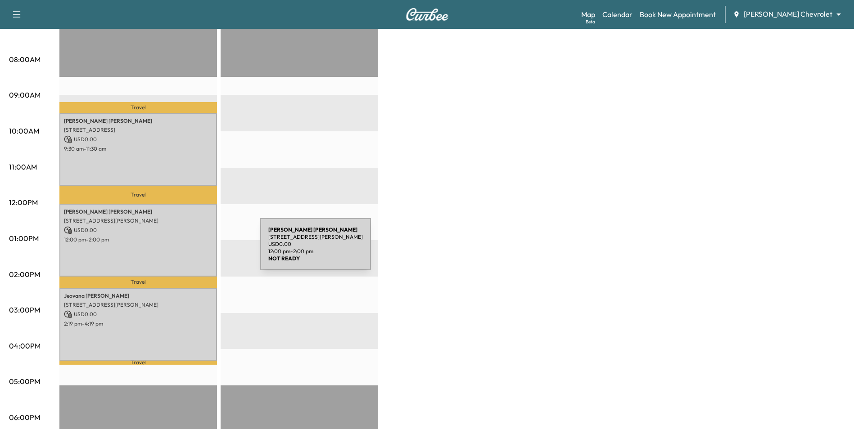
click at [178, 239] on p "12:00 pm - 2:00 pm" at bounding box center [138, 239] width 149 height 7
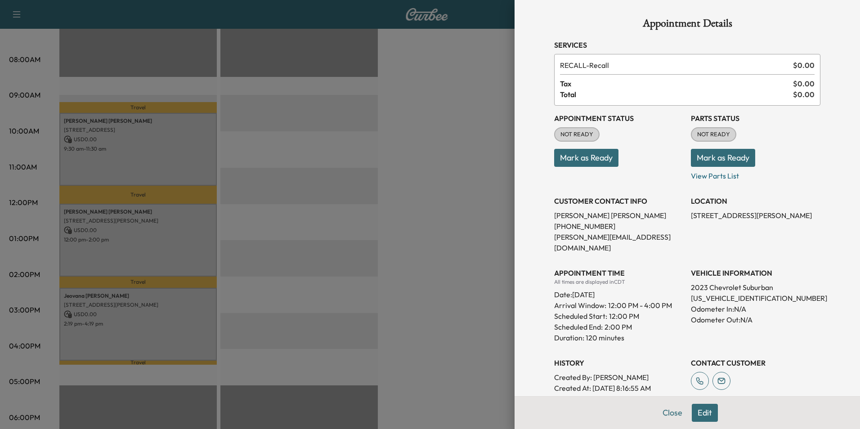
click at [141, 305] on div at bounding box center [430, 214] width 860 height 429
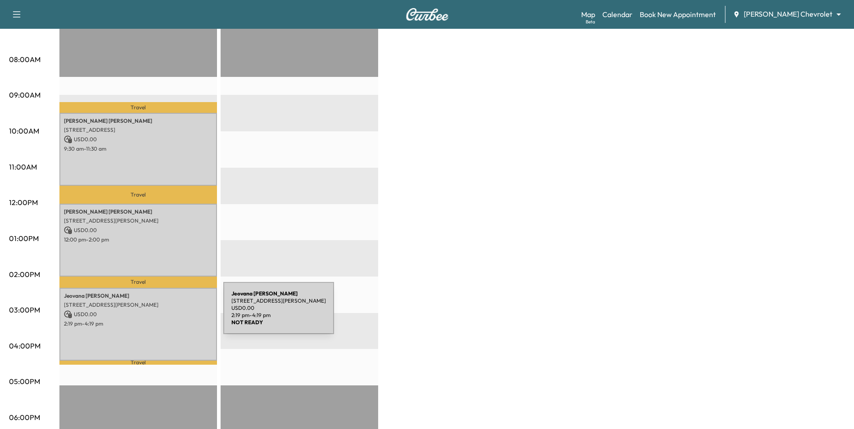
click at [156, 314] on p "USD 0.00" at bounding box center [138, 315] width 149 height 8
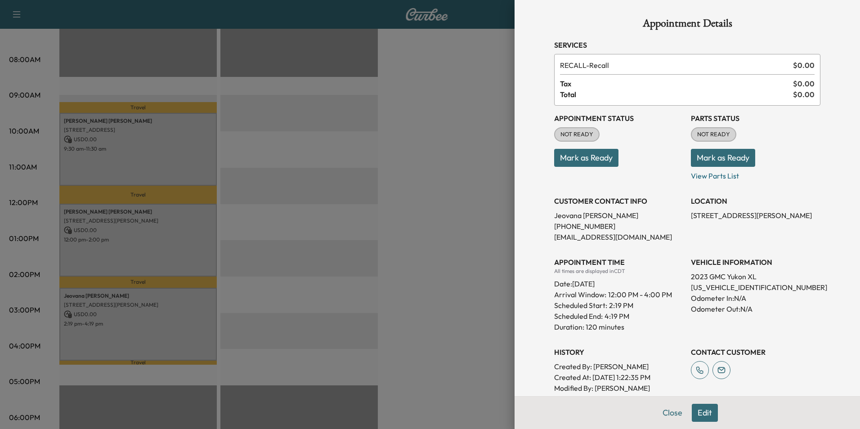
click at [372, 319] on div at bounding box center [430, 214] width 860 height 429
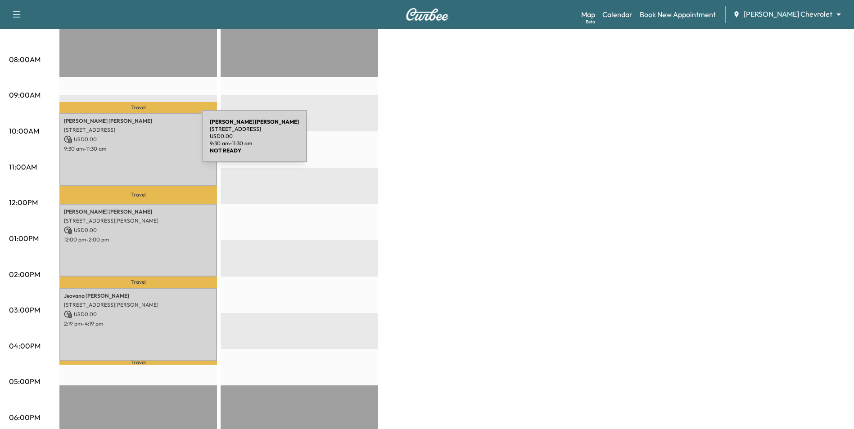
click at [134, 142] on p "USD 0.00" at bounding box center [138, 139] width 149 height 8
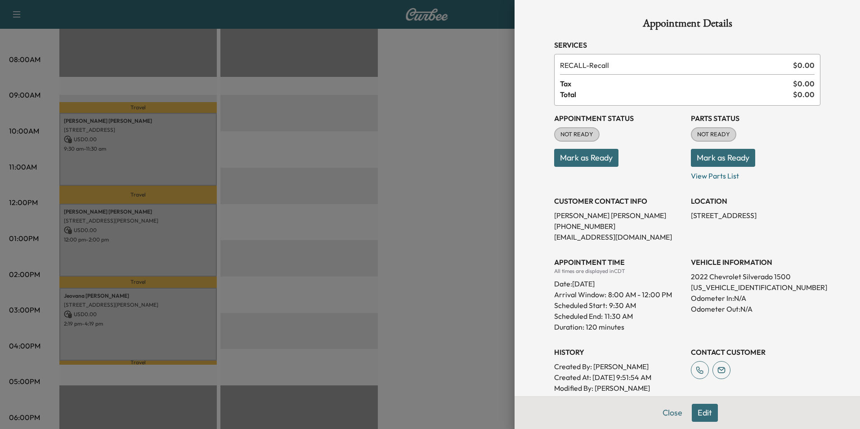
click at [475, 302] on div at bounding box center [430, 214] width 860 height 429
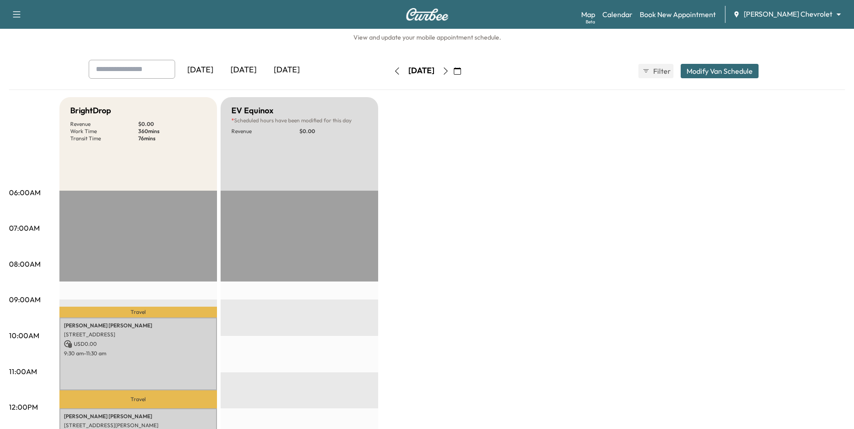
scroll to position [0, 0]
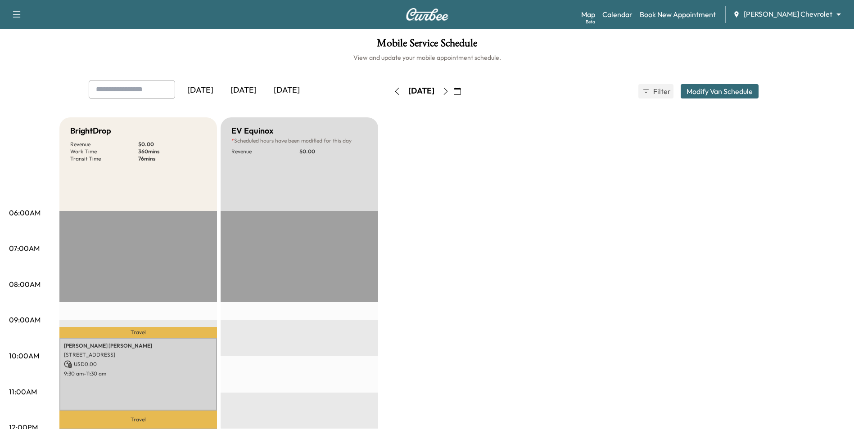
click at [447, 89] on icon "button" at bounding box center [445, 91] width 4 height 7
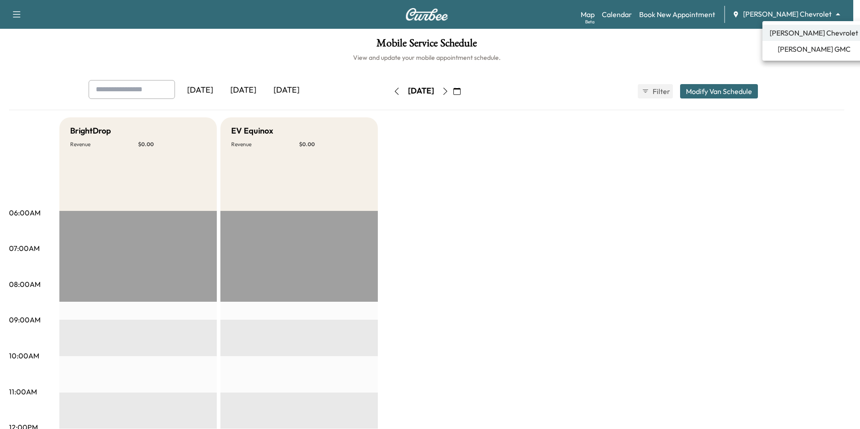
click at [790, 12] on body "Support Log Out Map Beta Calendar Book New Appointment [PERSON_NAME] Chevrolet …" at bounding box center [430, 214] width 860 height 429
click at [798, 50] on span "[PERSON_NAME] GMC" at bounding box center [814, 49] width 73 height 11
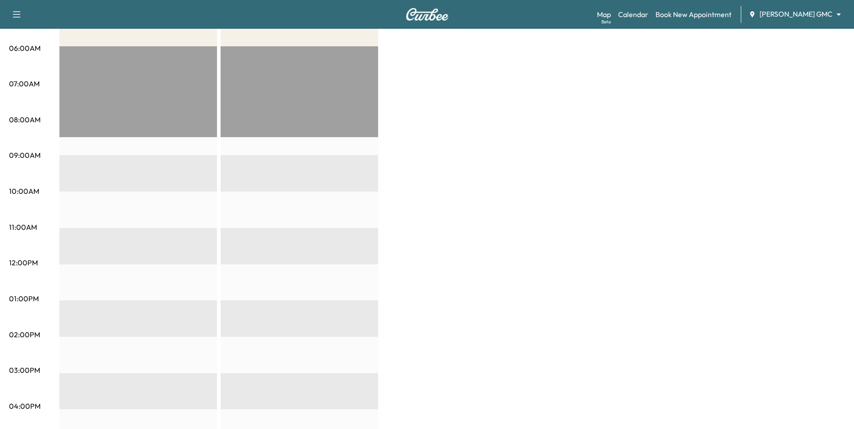
scroll to position [45, 0]
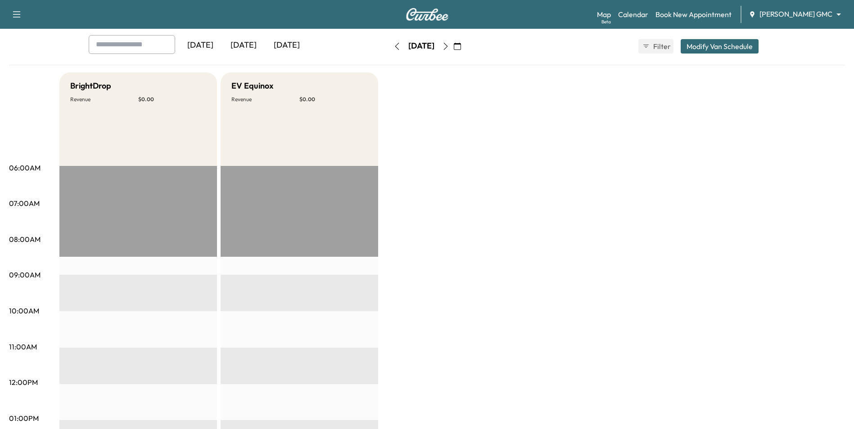
click at [449, 48] on icon "button" at bounding box center [445, 46] width 7 height 7
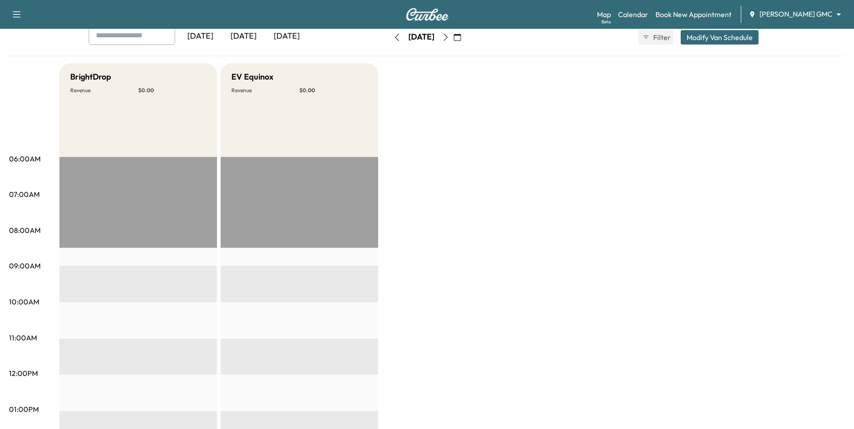
scroll to position [45, 0]
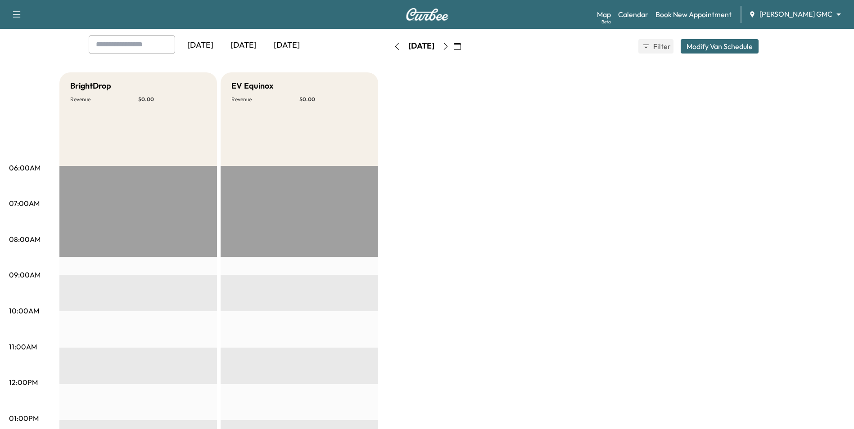
click at [799, 12] on body "Support Log Out Map Beta Calendar Book New Appointment [PERSON_NAME] GMC ******…" at bounding box center [427, 169] width 854 height 429
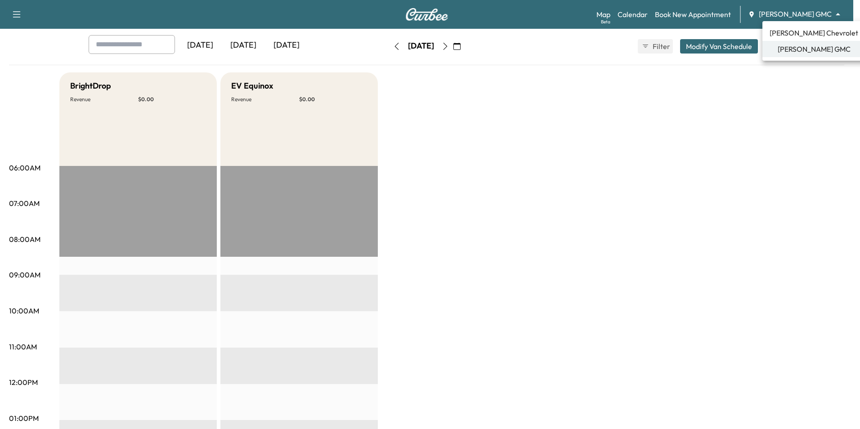
click at [801, 35] on span "[PERSON_NAME] Chevrolet" at bounding box center [814, 32] width 89 height 11
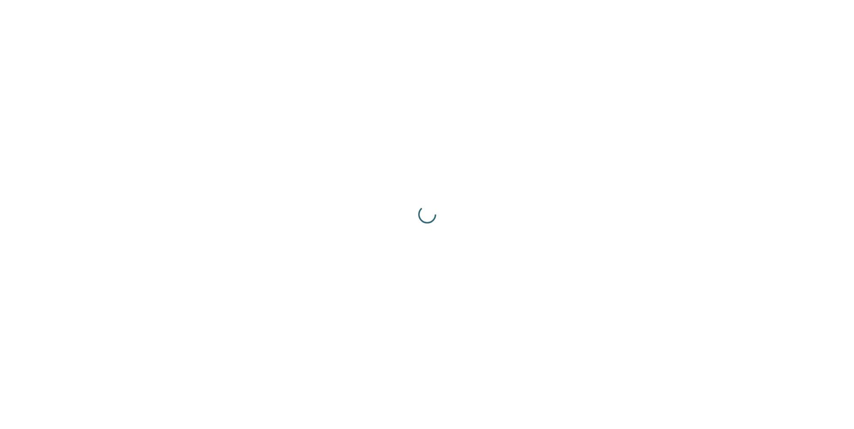
scroll to position [0, 0]
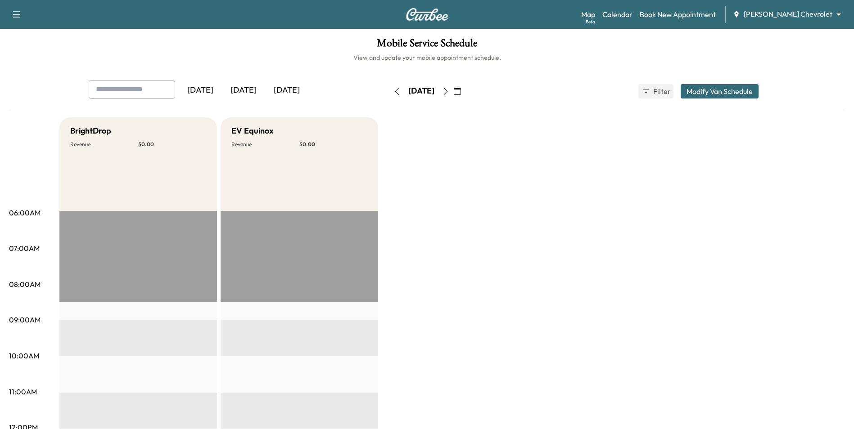
click at [572, 61] on h6 "View and update your mobile appointment schedule." at bounding box center [427, 57] width 836 height 9
click at [699, 16] on link "Book New Appointment" at bounding box center [677, 14] width 76 height 11
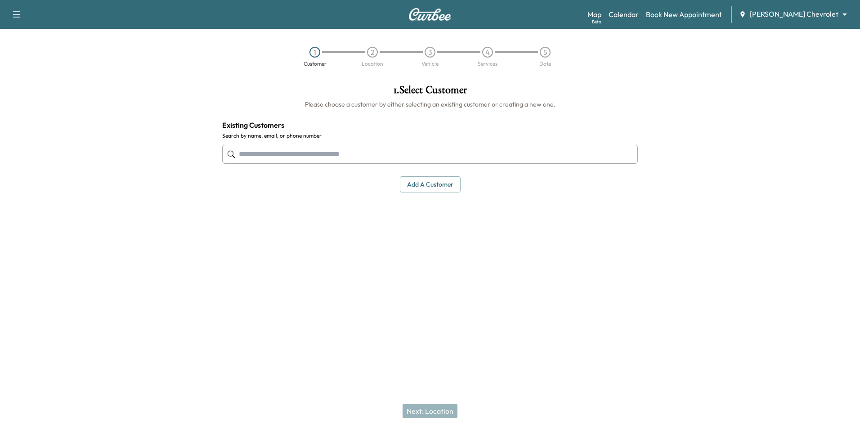
click at [388, 158] on input "text" at bounding box center [430, 154] width 416 height 19
type input "**********"
click at [351, 158] on input "text" at bounding box center [430, 154] width 416 height 19
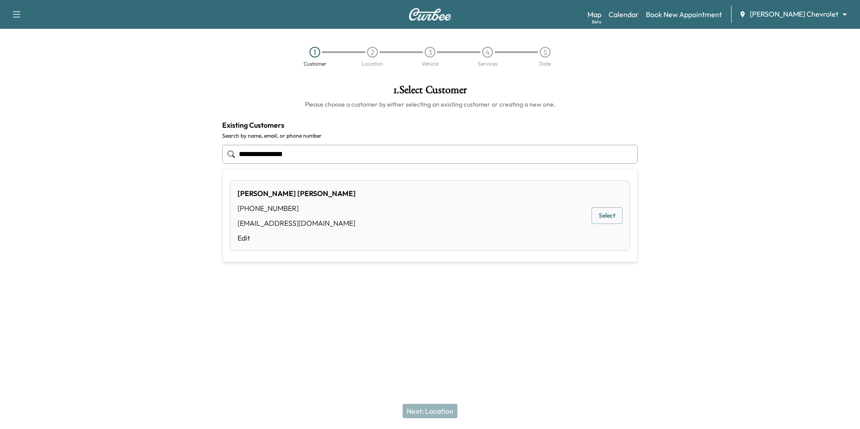
click at [612, 217] on button "Select" at bounding box center [607, 215] width 31 height 17
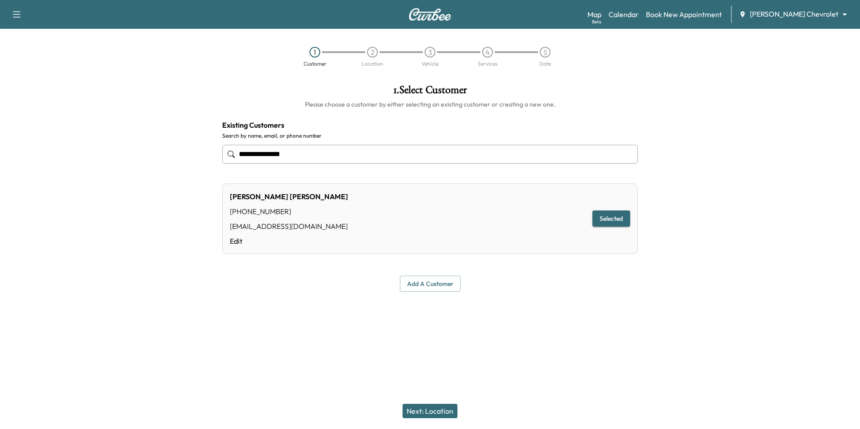
type input "**********"
click at [620, 222] on button "Selected" at bounding box center [612, 219] width 38 height 17
click at [431, 414] on button "Next: Location" at bounding box center [430, 411] width 55 height 14
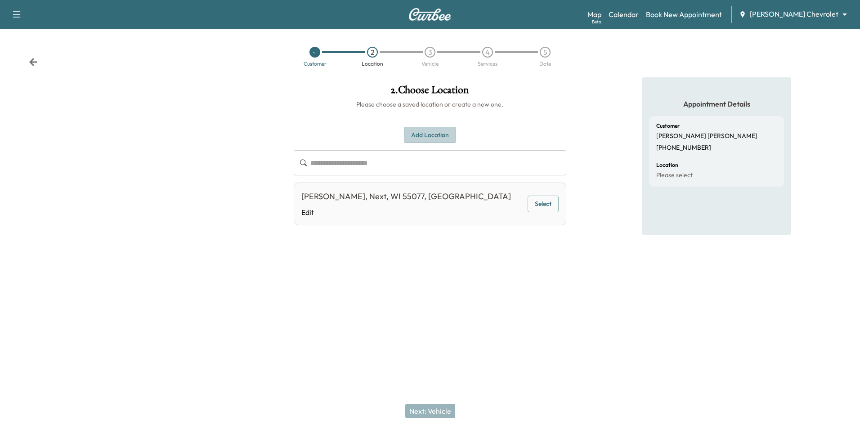
click at [429, 137] on button "Add Location" at bounding box center [430, 135] width 52 height 17
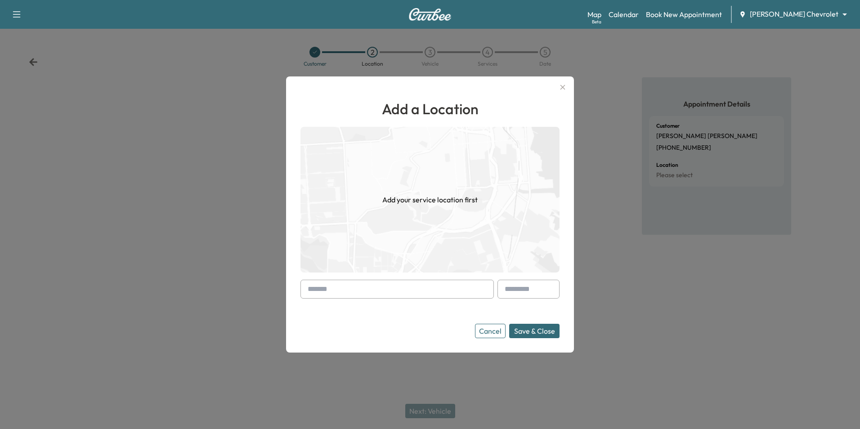
paste input "**********"
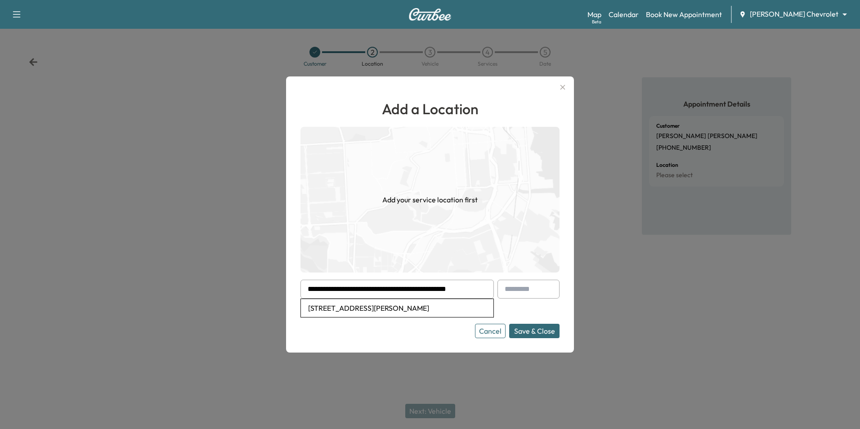
click at [523, 324] on button "Save & Close" at bounding box center [534, 331] width 50 height 14
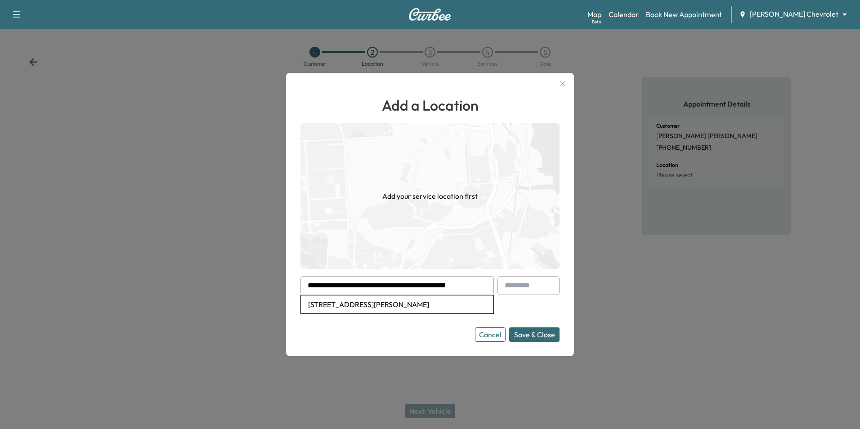
click at [446, 305] on li "[STREET_ADDRESS][PERSON_NAME]" at bounding box center [397, 305] width 193 height 18
type input "**********"
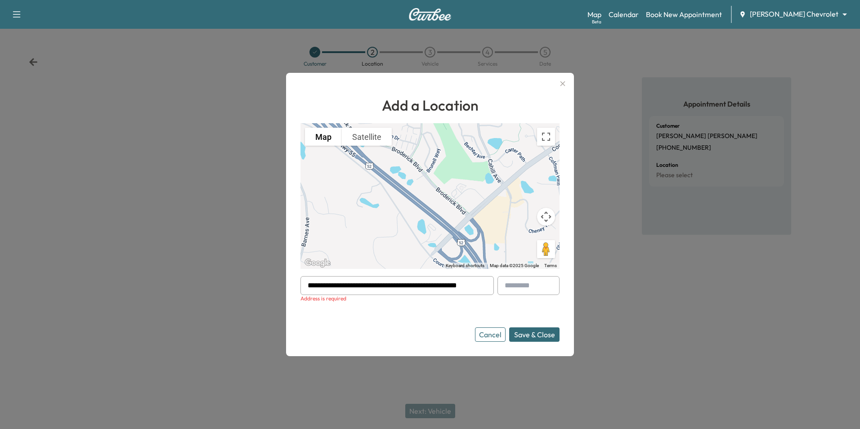
click at [543, 335] on button "Save & Close" at bounding box center [534, 335] width 50 height 14
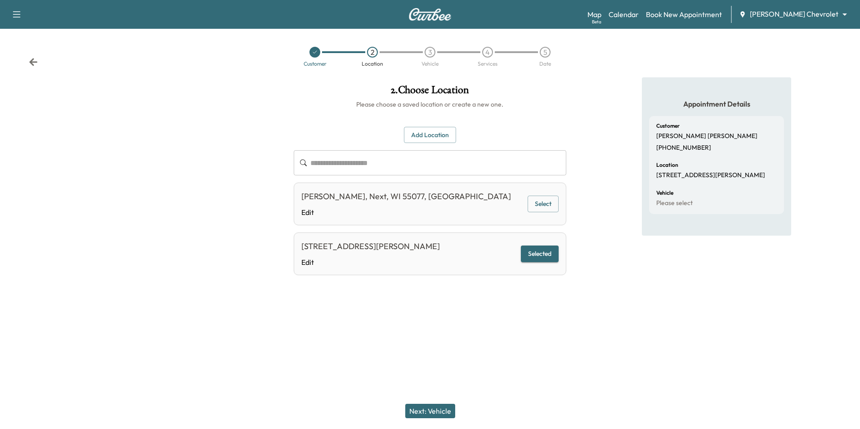
click at [446, 414] on button "Next: Vehicle" at bounding box center [430, 411] width 50 height 14
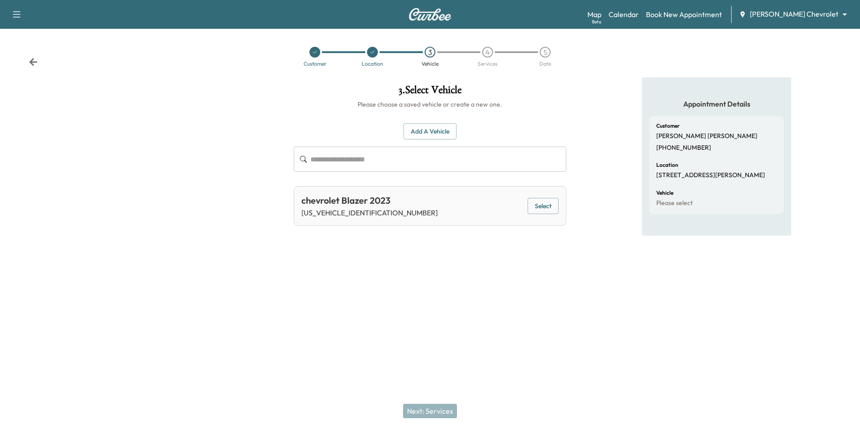
click at [532, 210] on button "Select" at bounding box center [543, 206] width 31 height 17
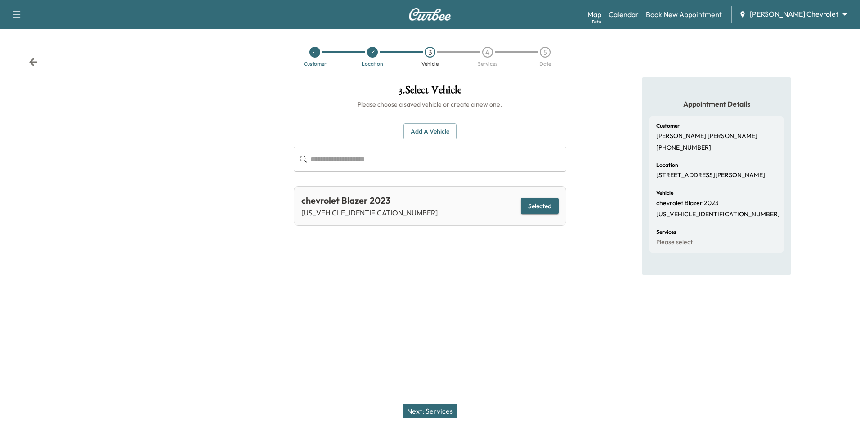
click at [437, 410] on button "Next: Services" at bounding box center [430, 411] width 54 height 14
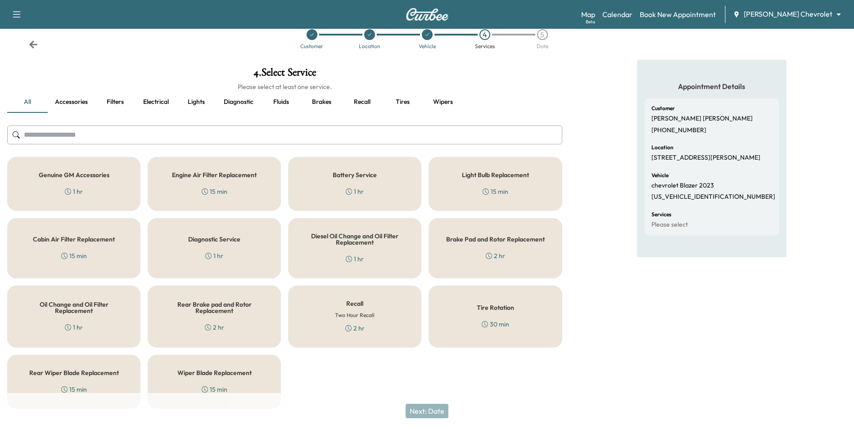
scroll to position [33, 0]
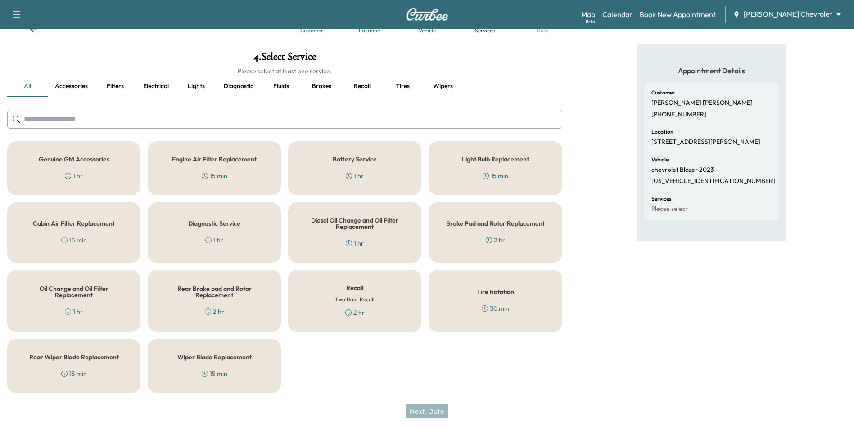
click at [106, 171] on div "Genuine GM Accessories 1 hr" at bounding box center [73, 168] width 133 height 54
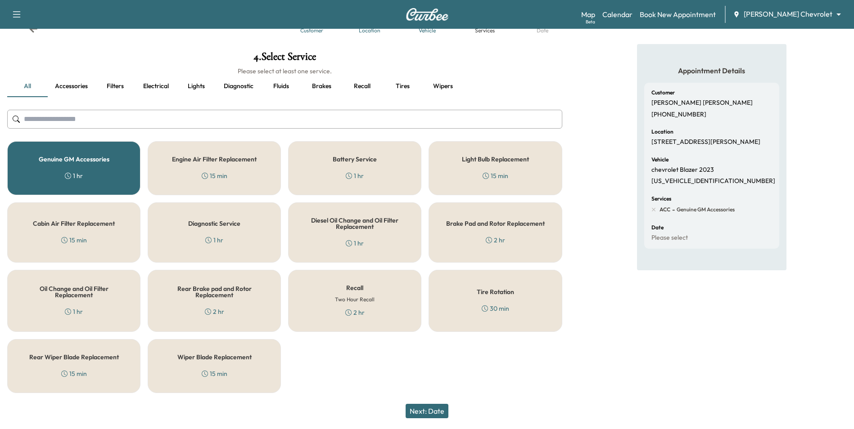
click at [435, 411] on button "Next: Date" at bounding box center [426, 411] width 43 height 14
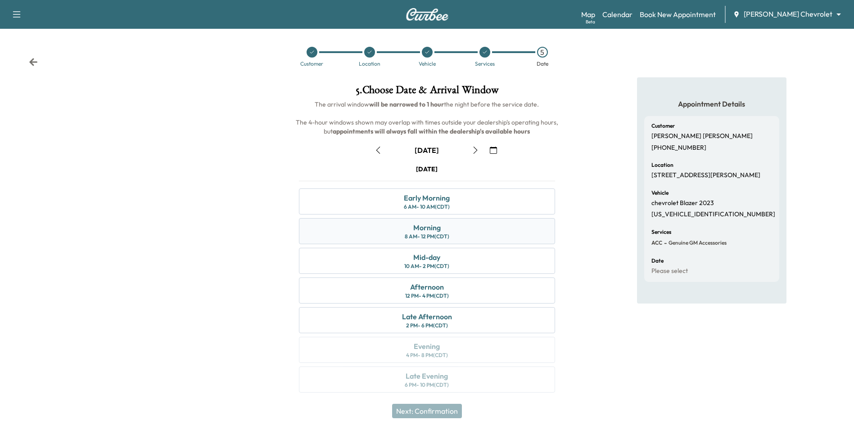
click at [456, 231] on div "Morning 8 AM - 12 PM (CDT)" at bounding box center [427, 231] width 256 height 26
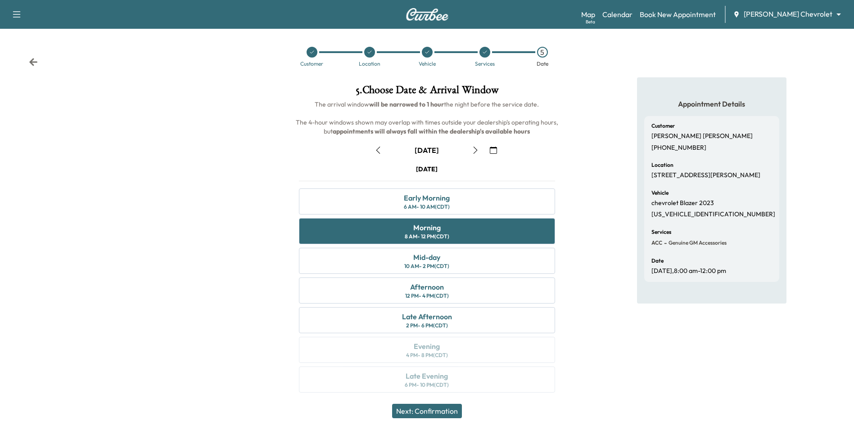
click at [492, 147] on icon "button" at bounding box center [493, 150] width 7 height 7
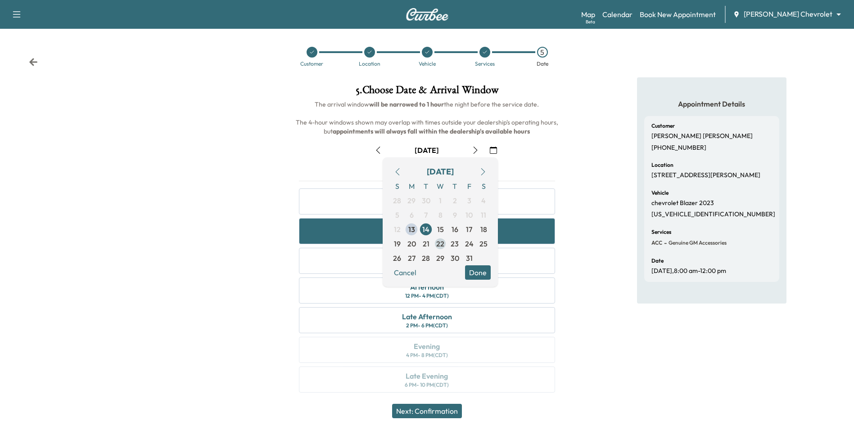
click at [437, 244] on span "22" at bounding box center [440, 244] width 8 height 11
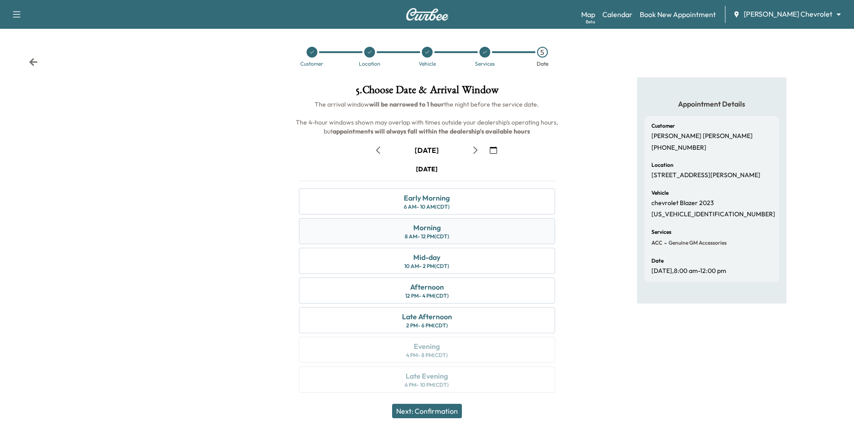
click at [442, 233] on div "8 AM - 12 PM (CDT)" at bounding box center [427, 236] width 45 height 7
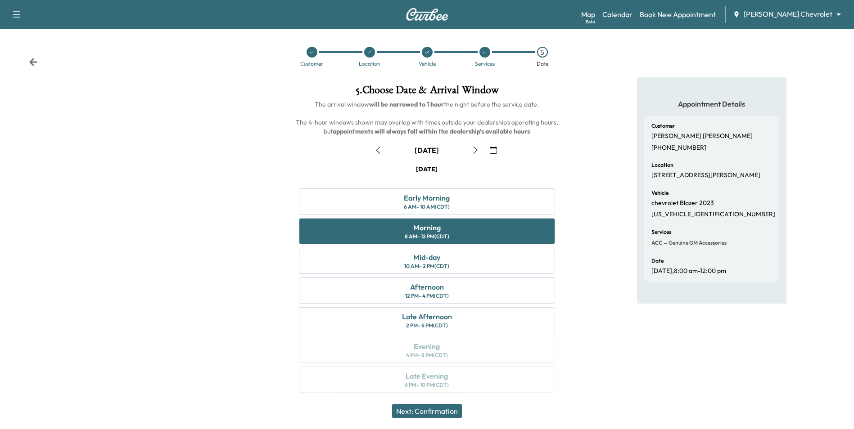
click at [440, 412] on button "Next: Confirmation" at bounding box center [427, 411] width 70 height 14
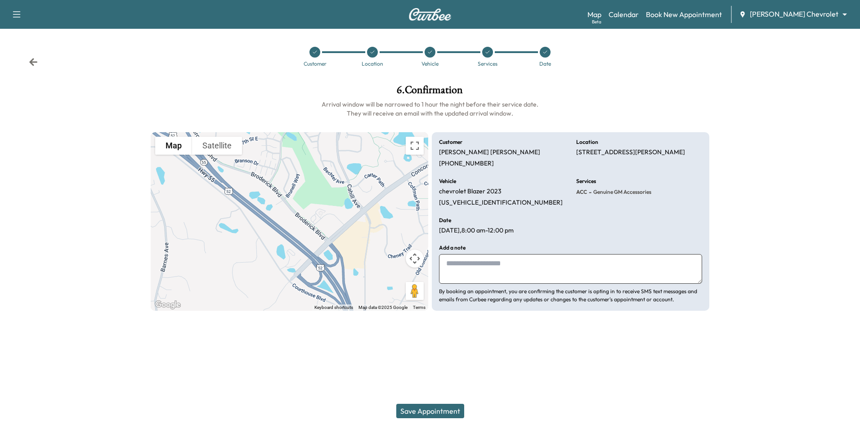
click at [512, 272] on textarea at bounding box center [570, 269] width 263 height 30
drag, startPoint x: 606, startPoint y: 264, endPoint x: 566, endPoint y: 265, distance: 40.5
click at [566, 265] on textarea "**********" at bounding box center [570, 269] width 263 height 30
paste textarea "**********"
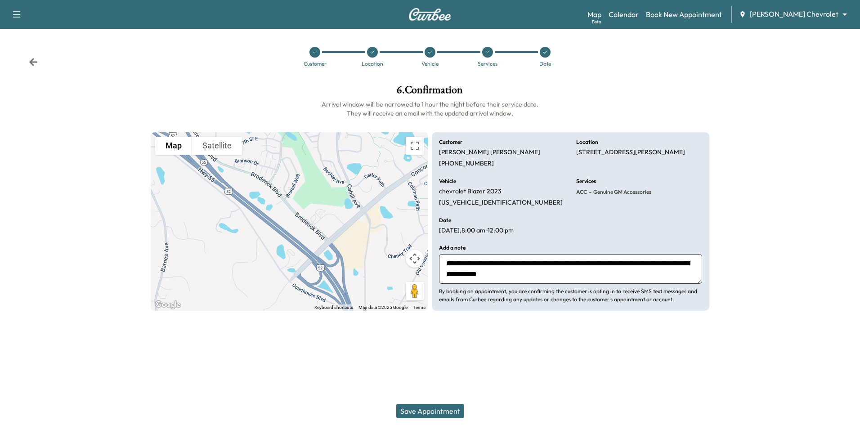
click at [545, 275] on textarea "**********" at bounding box center [570, 269] width 263 height 30
type textarea "**********"
click at [779, 164] on div at bounding box center [789, 197] width 144 height 241
click at [452, 411] on button "Save Appointment" at bounding box center [430, 411] width 68 height 14
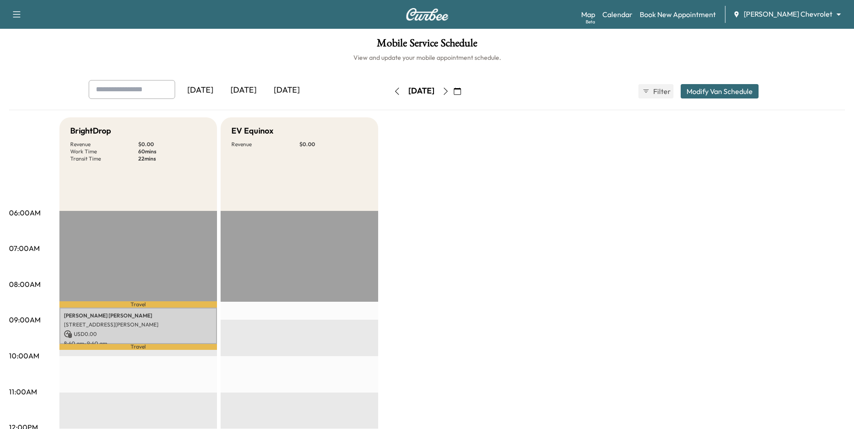
click at [461, 91] on icon "button" at bounding box center [457, 91] width 7 height 7
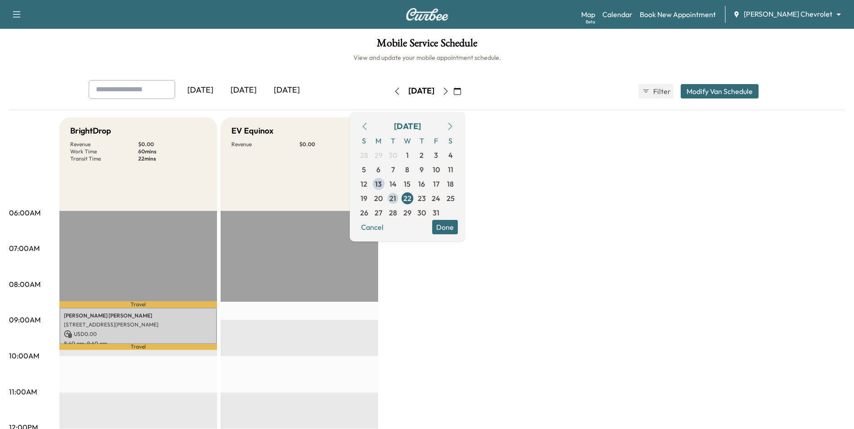
click at [396, 199] on span "21" at bounding box center [392, 198] width 7 height 11
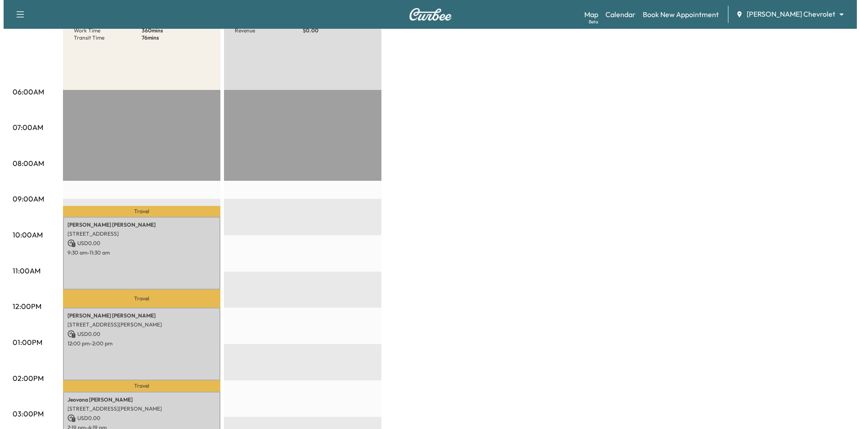
scroll to position [135, 0]
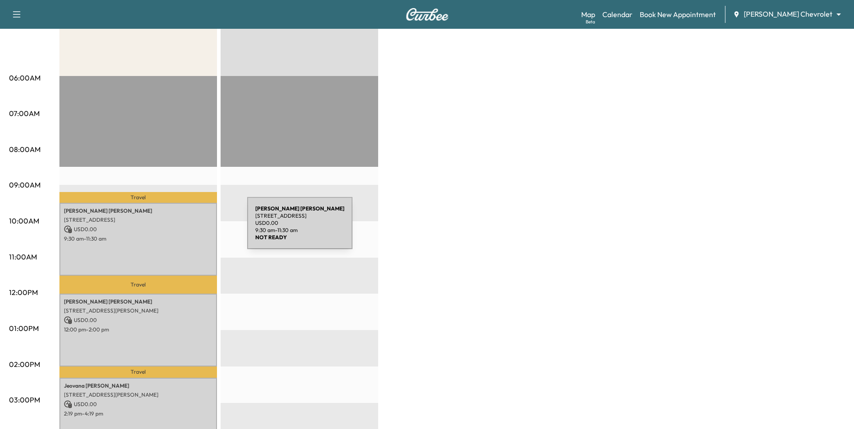
click at [180, 229] on p "USD 0.00" at bounding box center [138, 229] width 149 height 8
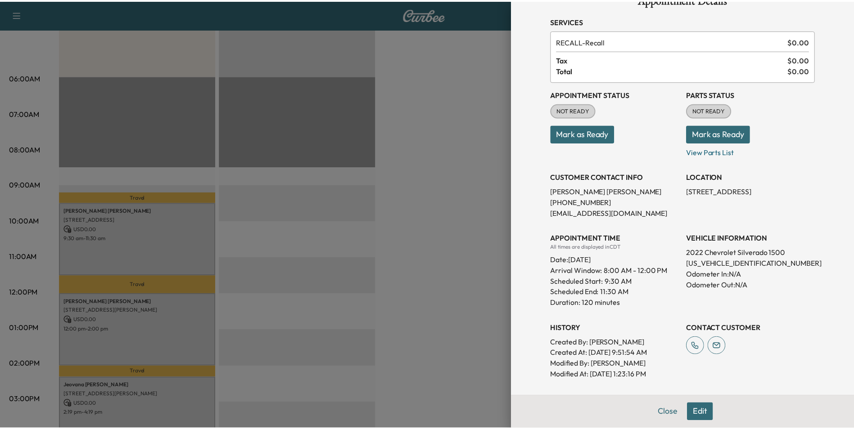
scroll to position [45, 0]
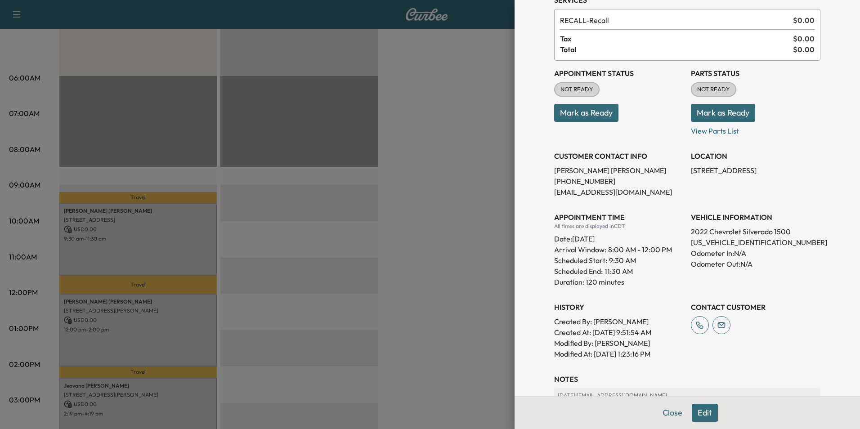
drag, startPoint x: 365, startPoint y: 193, endPoint x: 373, endPoint y: 186, distance: 10.3
click at [365, 193] on div at bounding box center [430, 214] width 860 height 429
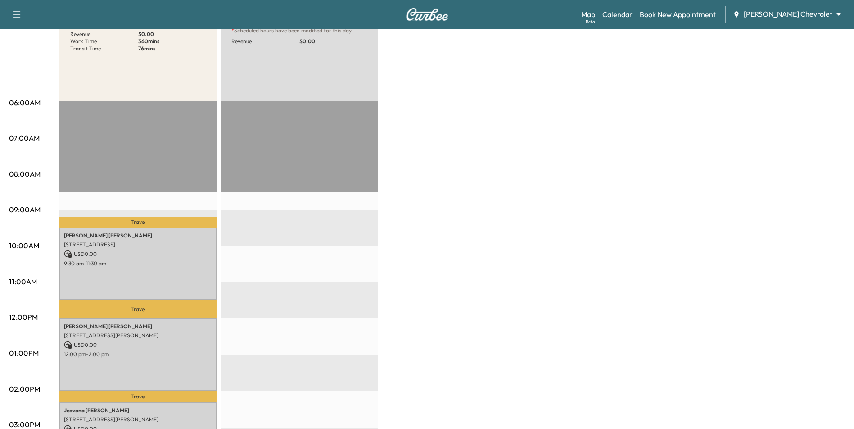
scroll to position [0, 0]
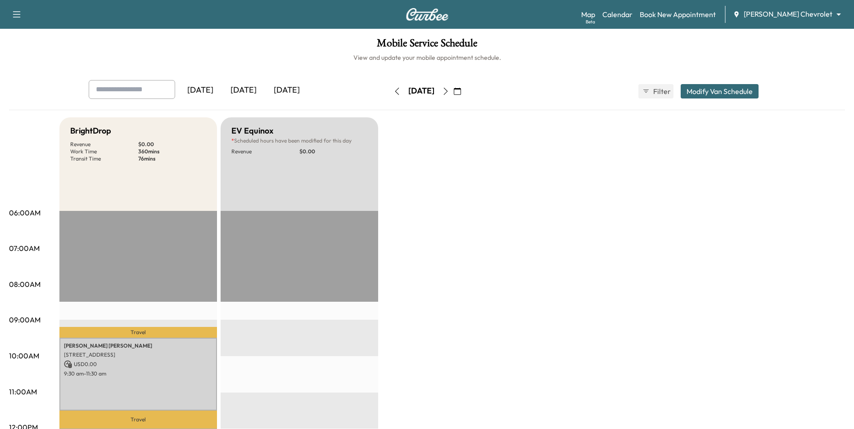
click at [461, 90] on icon "button" at bounding box center [457, 91] width 7 height 7
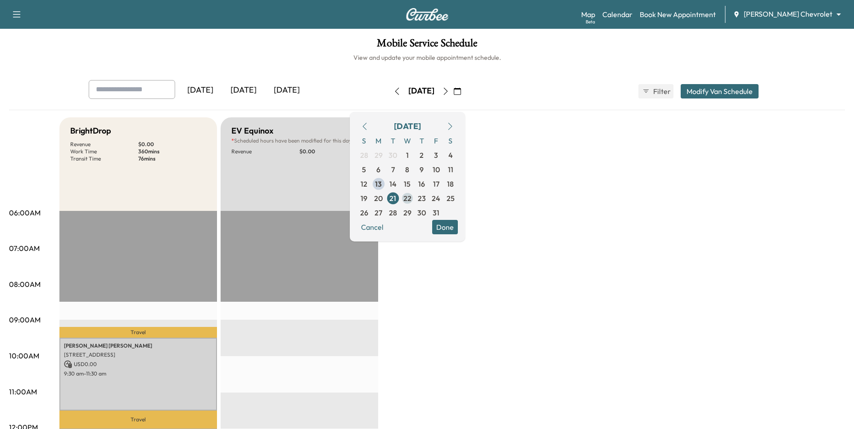
click at [411, 199] on span "22" at bounding box center [407, 198] width 8 height 11
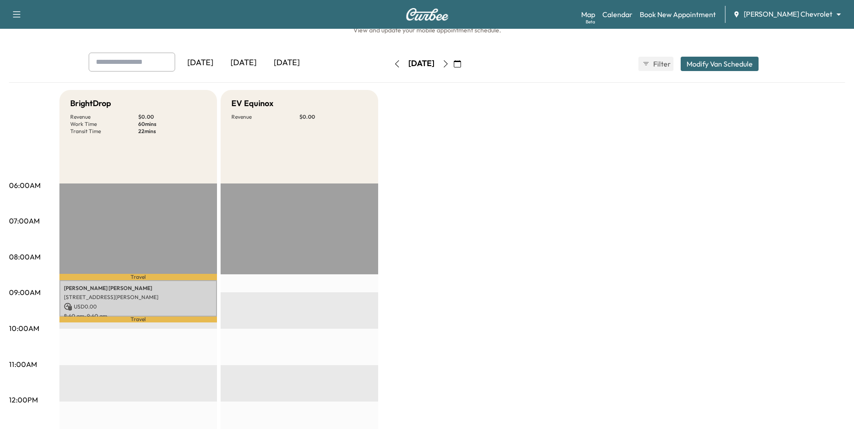
scroll to position [135, 0]
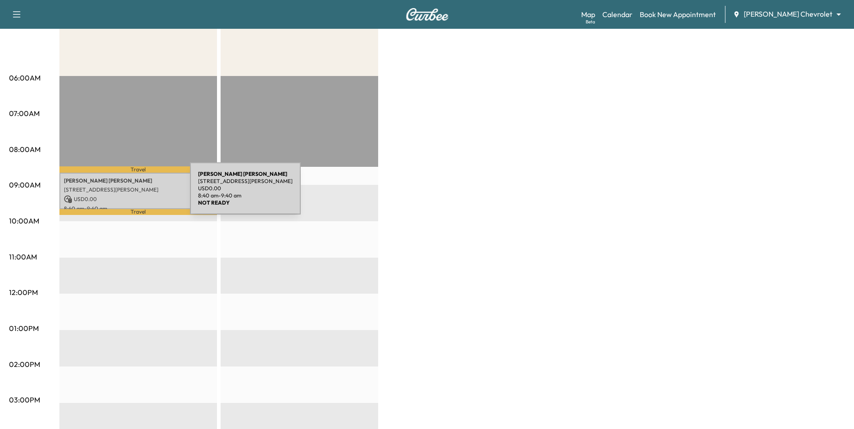
click at [132, 191] on p "[STREET_ADDRESS][PERSON_NAME]" at bounding box center [138, 189] width 149 height 7
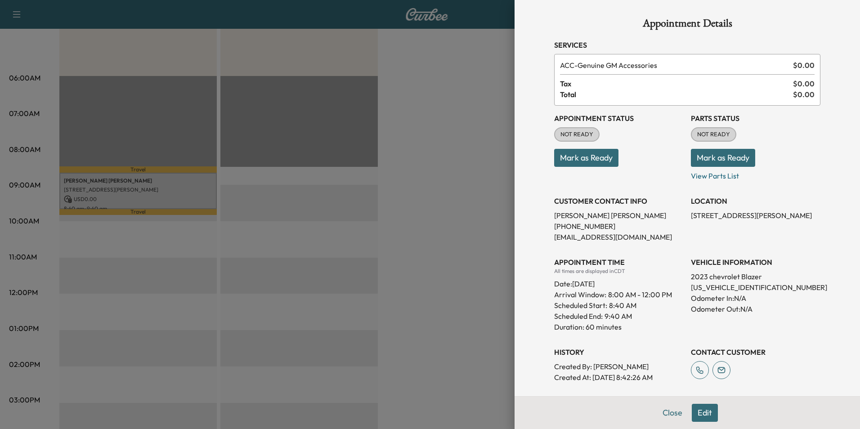
click at [447, 262] on div at bounding box center [430, 214] width 860 height 429
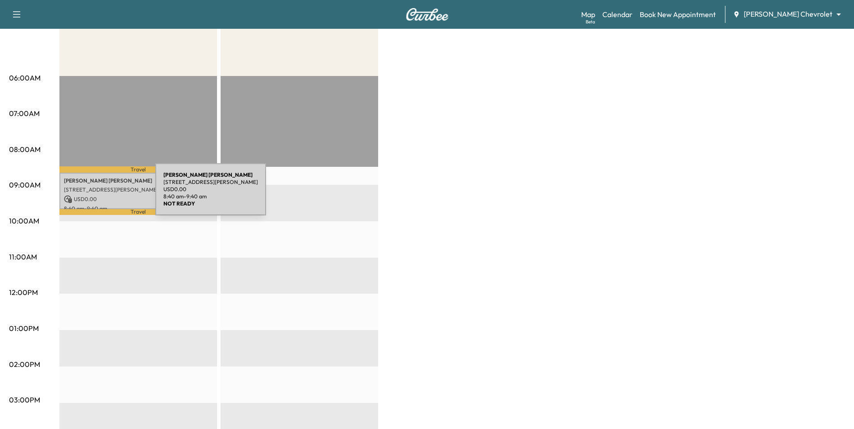
click at [88, 195] on p "USD 0.00" at bounding box center [138, 199] width 149 height 8
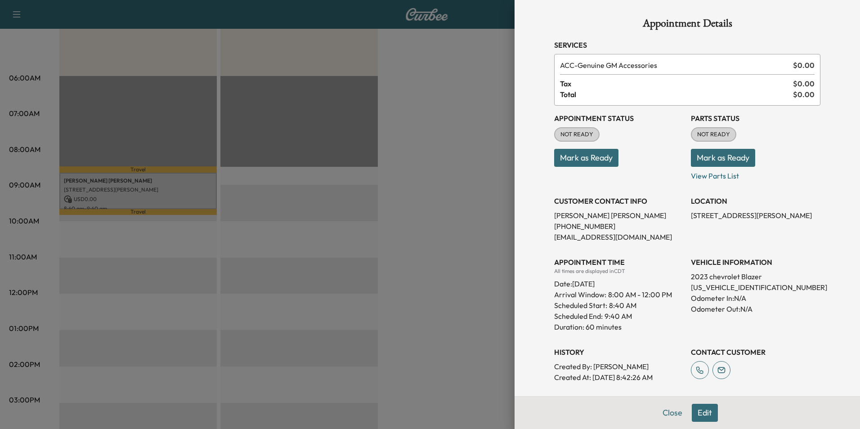
click at [432, 230] on div at bounding box center [430, 214] width 860 height 429
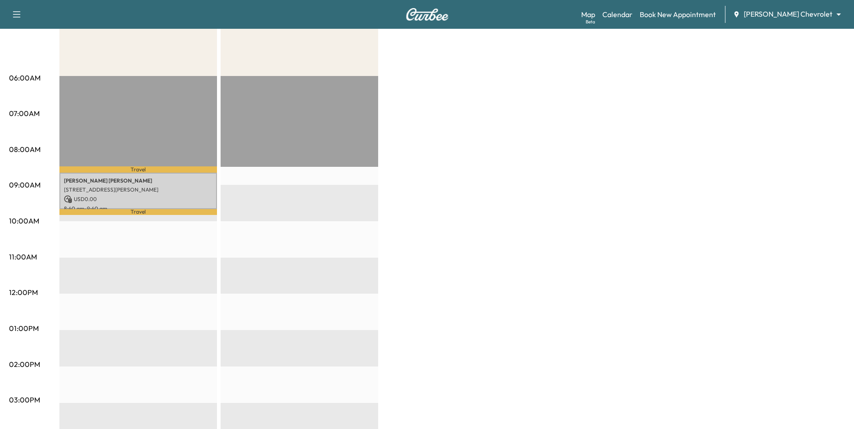
click at [506, 13] on div "Support Log Out Map Beta Calendar Book New Appointment [PERSON_NAME] Chevrolet …" at bounding box center [427, 14] width 854 height 29
click at [526, 14] on div "Support Log Out Map Beta Calendar Book New Appointment [PERSON_NAME] Chevrolet …" at bounding box center [427, 14] width 854 height 29
